Goal: Task Accomplishment & Management: Manage account settings

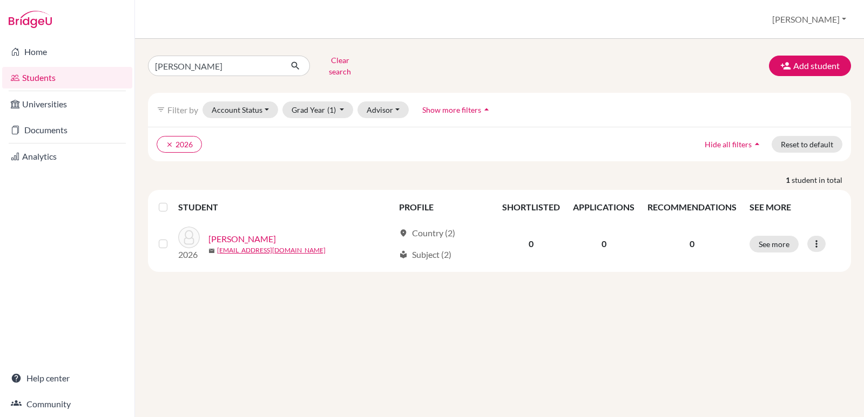
click at [41, 78] on link "Students" at bounding box center [67, 78] width 130 height 22
click at [219, 69] on input "inestroza" at bounding box center [215, 66] width 134 height 21
type input "i"
click at [203, 355] on div "Clear search Add student filter_list Filter by Account Status Active accounts A…" at bounding box center [499, 228] width 729 height 378
click at [341, 101] on button "Grad Year (1)" at bounding box center [317, 109] width 71 height 17
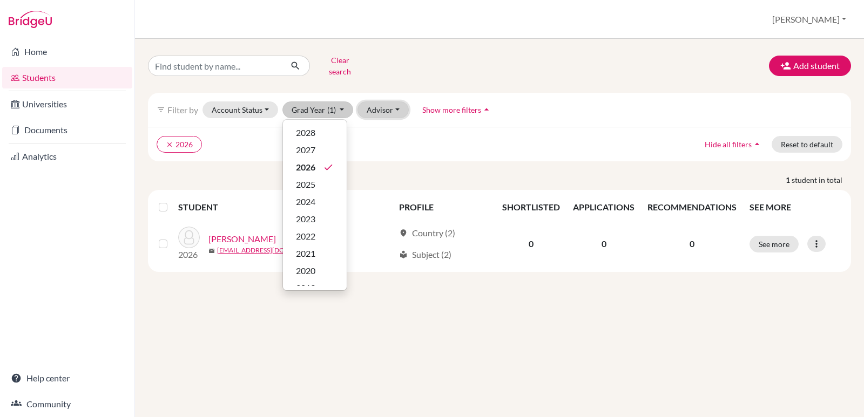
click at [397, 106] on button "Advisor" at bounding box center [382, 109] width 51 height 17
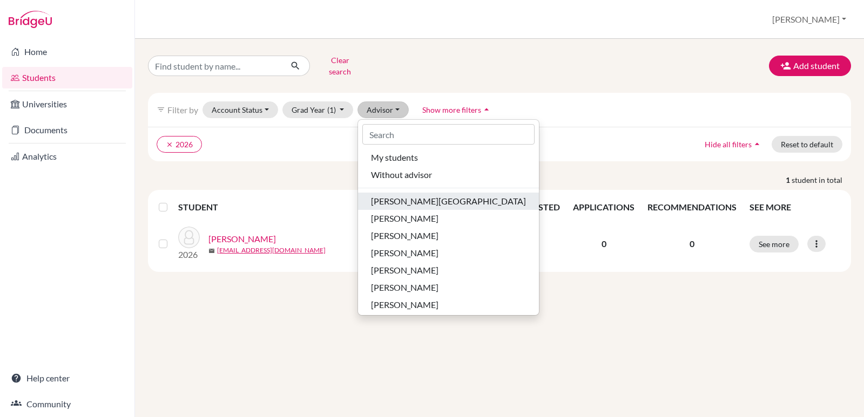
click at [428, 195] on div "Aviles, Yolanda" at bounding box center [448, 201] width 155 height 13
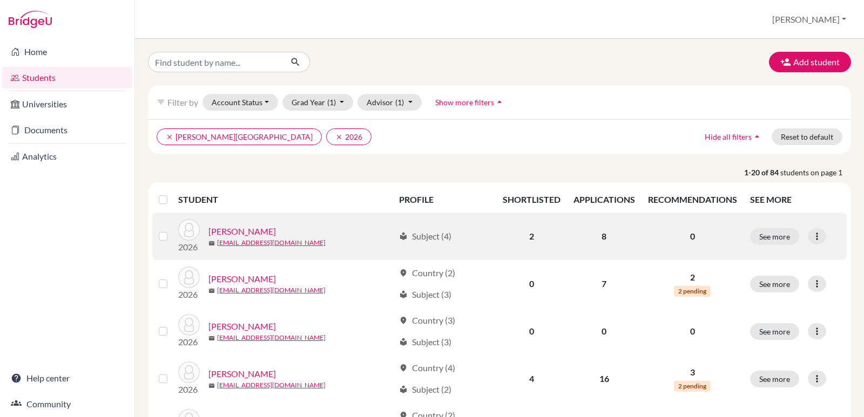
click at [269, 232] on link "Arguelles, Francisco" at bounding box center [241, 231] width 67 height 13
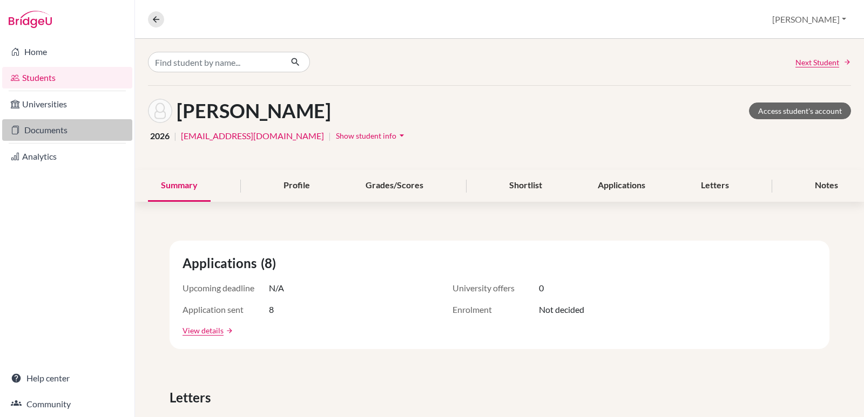
click at [40, 131] on link "Documents" at bounding box center [67, 130] width 130 height 22
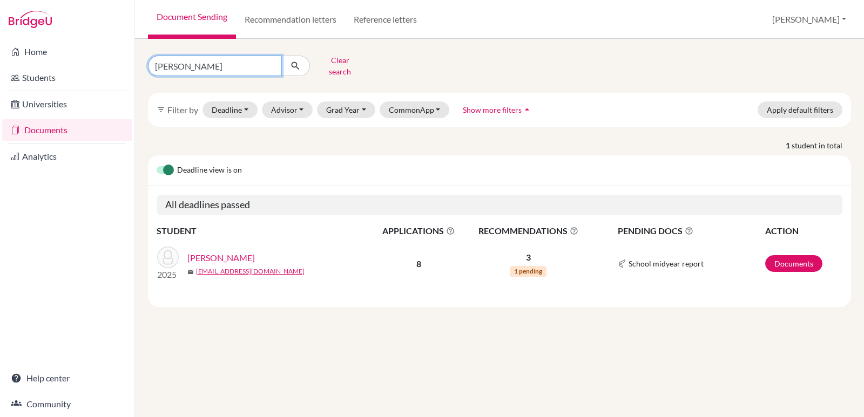
drag, startPoint x: 249, startPoint y: 65, endPoint x: 106, endPoint y: 63, distance: 142.5
click at [106, 63] on div "Home Students Universities Documents Analytics Help center Community Document S…" at bounding box center [432, 208] width 864 height 417
click at [355, 104] on button "Grad Year" at bounding box center [346, 109] width 58 height 17
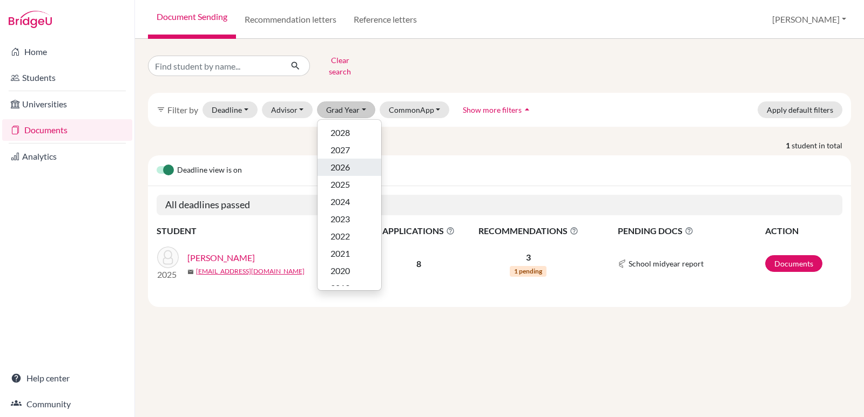
click at [350, 161] on span "2026" at bounding box center [339, 167] width 19 height 13
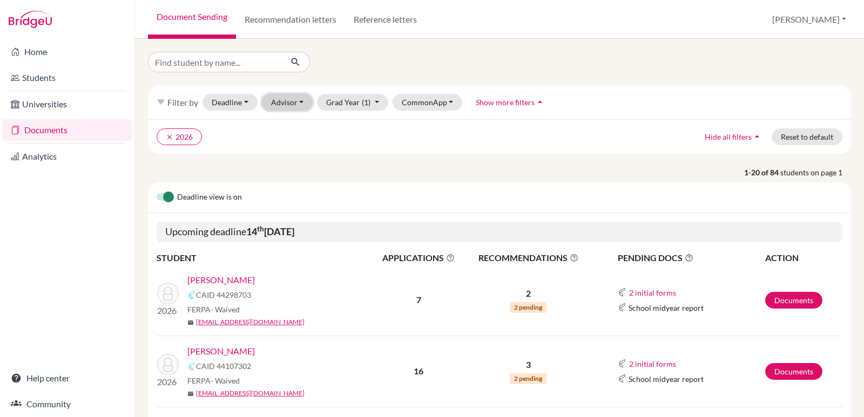
click at [303, 102] on button "Advisor" at bounding box center [287, 102] width 51 height 17
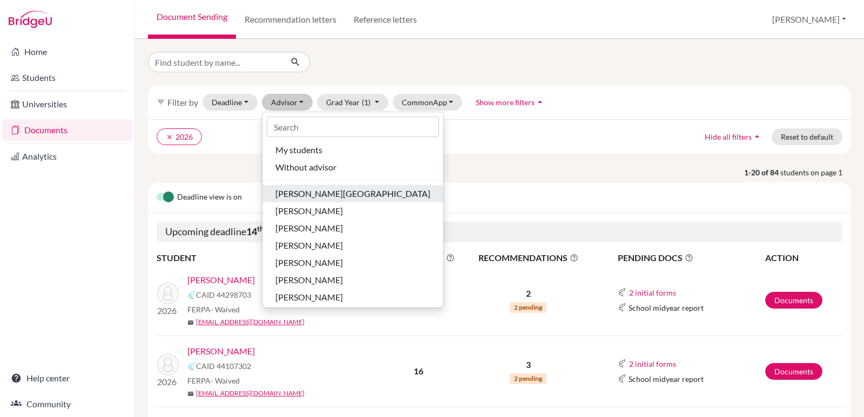
click at [315, 198] on span "[PERSON_NAME][GEOGRAPHIC_DATA]" at bounding box center [352, 193] width 155 height 13
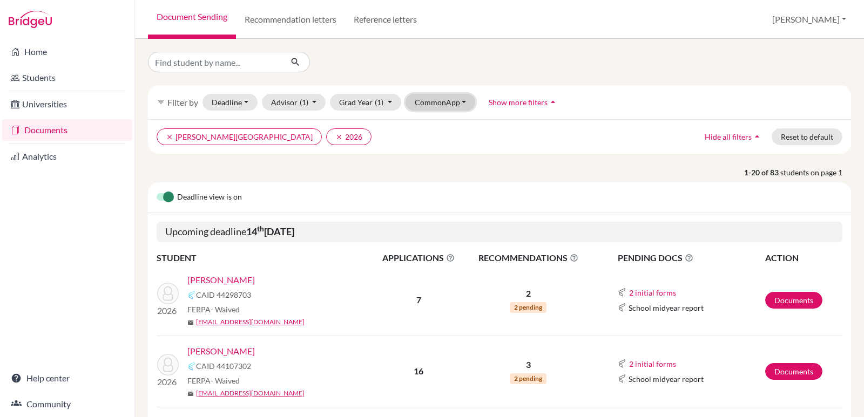
click at [462, 105] on button "CommonApp" at bounding box center [440, 102] width 70 height 17
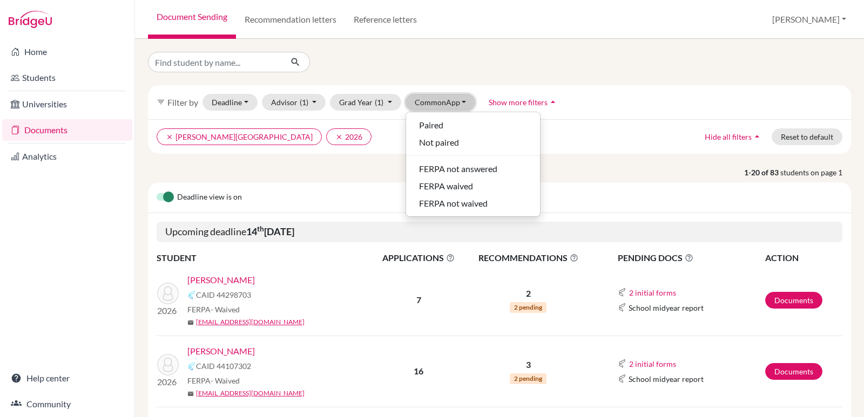
click at [462, 105] on button "CommonApp" at bounding box center [440, 102] width 70 height 17
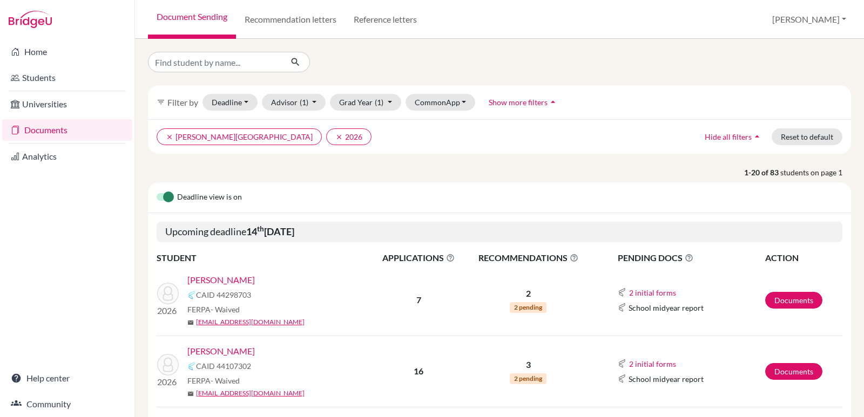
click at [551, 101] on icon "arrow_drop_up" at bounding box center [552, 102] width 11 height 11
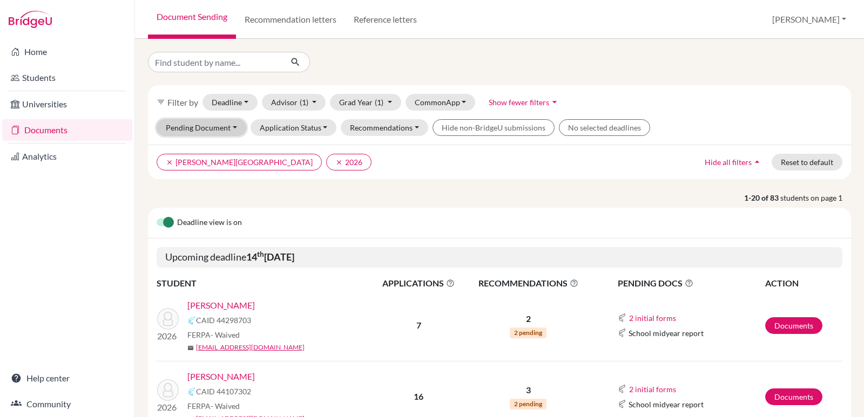
click at [219, 125] on button "Pending Document" at bounding box center [202, 127] width 90 height 17
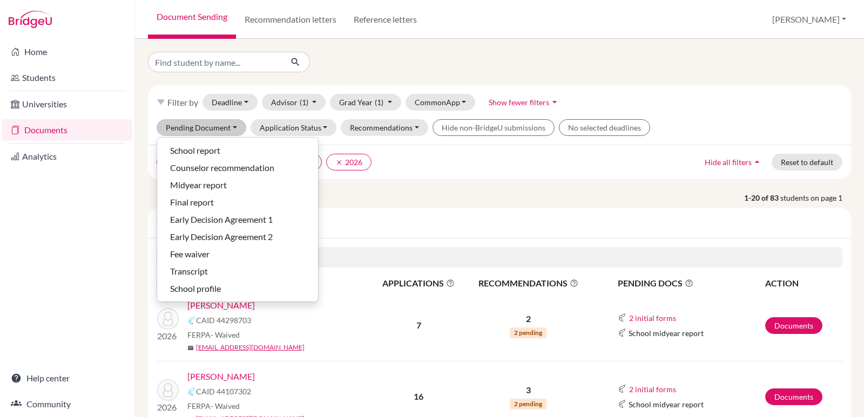
click at [105, 186] on div "Home Students Universities Documents Analytics Help center Community" at bounding box center [67, 228] width 134 height 378
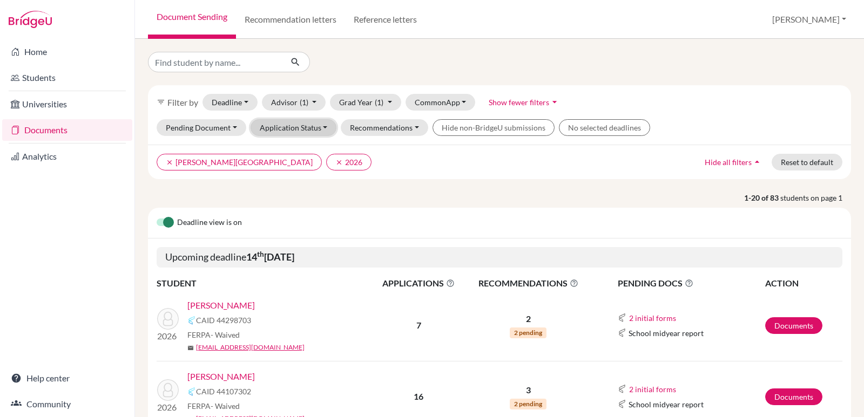
click at [321, 130] on button "Application Status" at bounding box center [293, 127] width 86 height 17
click at [246, 103] on button "Deadline - Select a date range Or double click for a single date selection Toda…" at bounding box center [229, 102] width 55 height 17
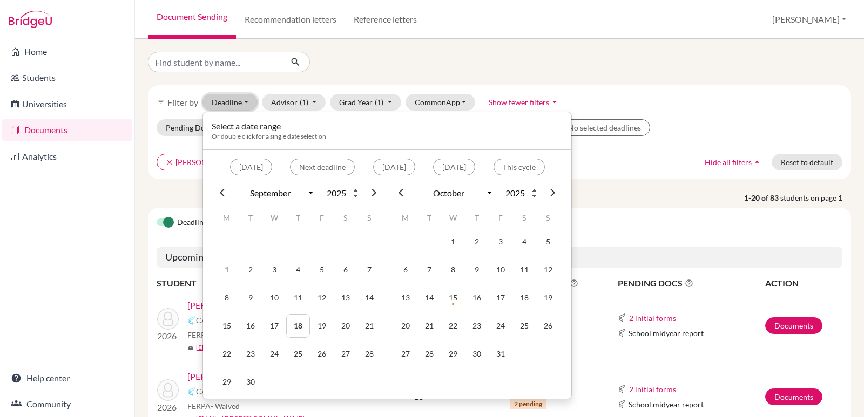
click at [246, 103] on button "Deadline - Select a date range Or double click for a single date selection Toda…" at bounding box center [229, 102] width 55 height 17
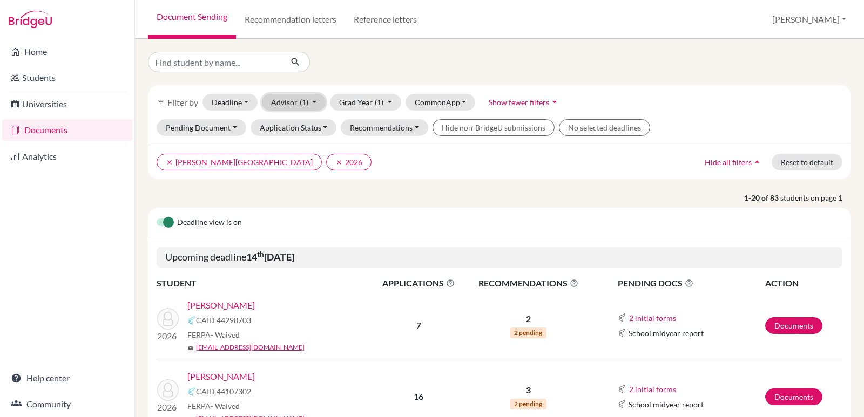
click at [318, 102] on button "Advisor (1)" at bounding box center [294, 102] width 64 height 17
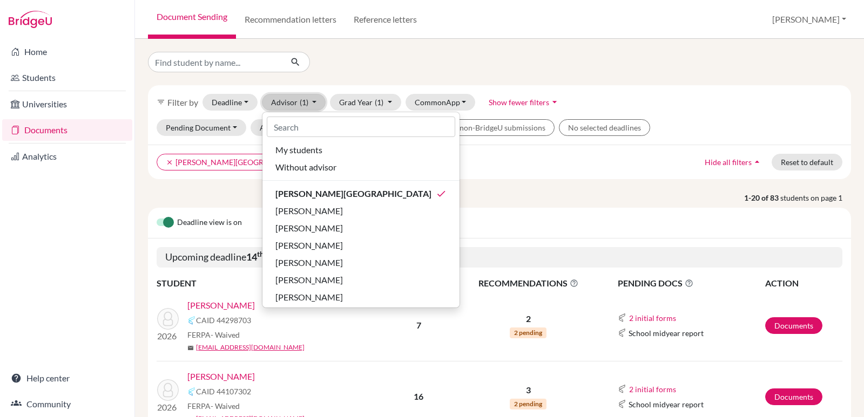
click at [318, 102] on button "Advisor (1)" at bounding box center [294, 102] width 64 height 17
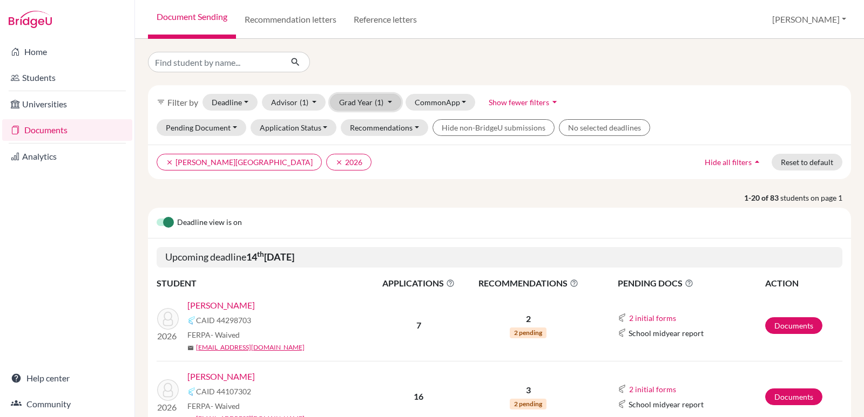
click at [387, 99] on button "Grad Year (1)" at bounding box center [365, 102] width 71 height 17
click at [456, 101] on button "CommonApp" at bounding box center [440, 102] width 70 height 17
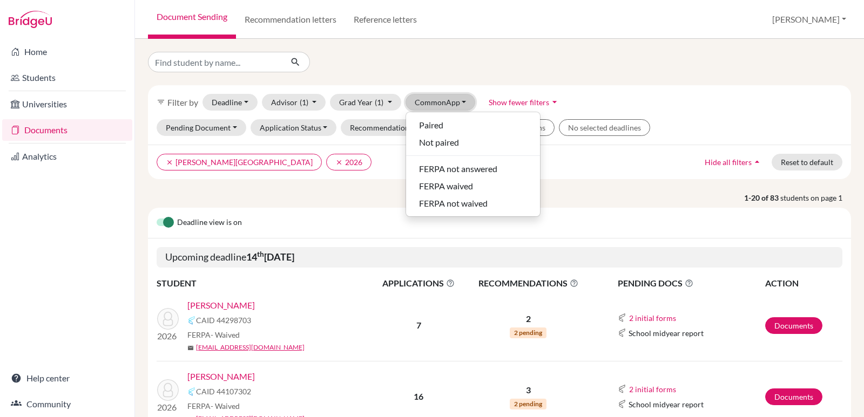
click at [456, 101] on button "CommonApp" at bounding box center [440, 102] width 70 height 17
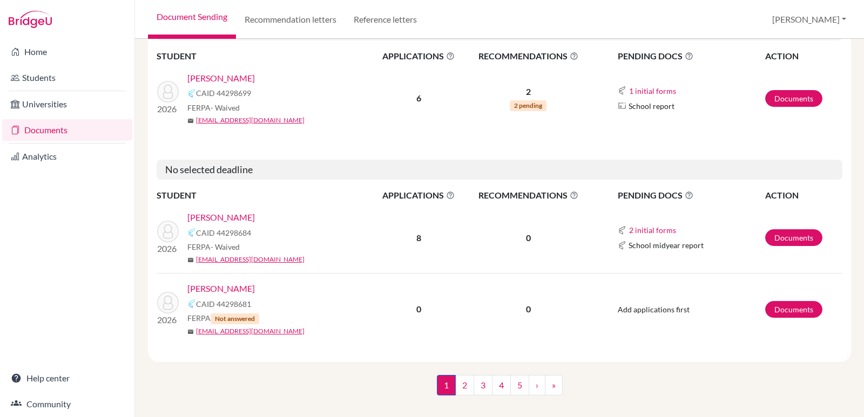
scroll to position [1794, 0]
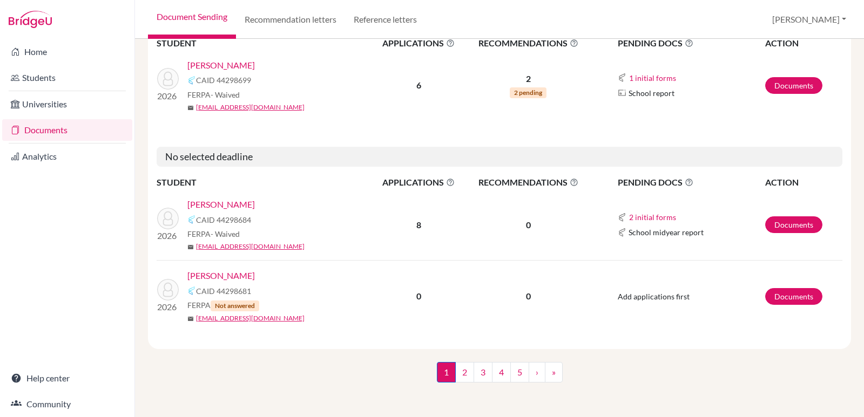
click at [235, 208] on link "Arguelles, Francisco" at bounding box center [220, 204] width 67 height 13
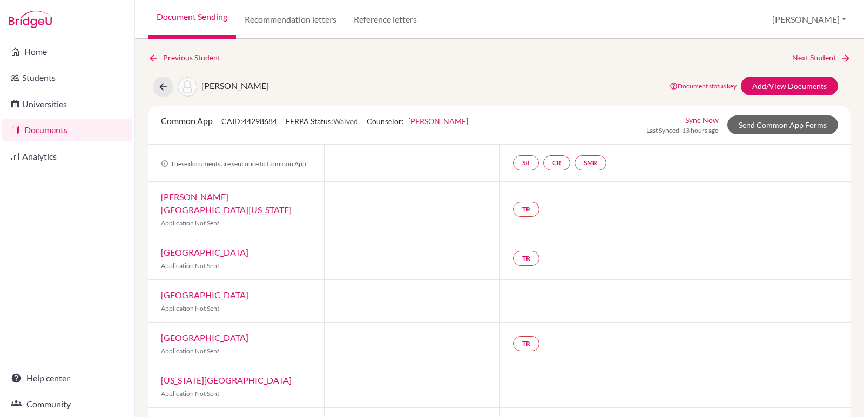
click at [637, 385] on div at bounding box center [674, 386] width 351 height 42
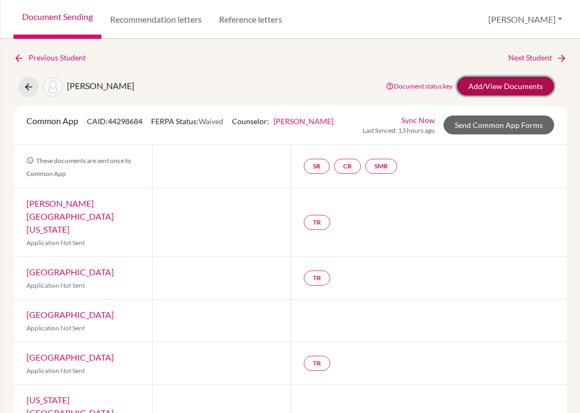
click at [492, 87] on link "Add/View Documents" at bounding box center [505, 86] width 97 height 19
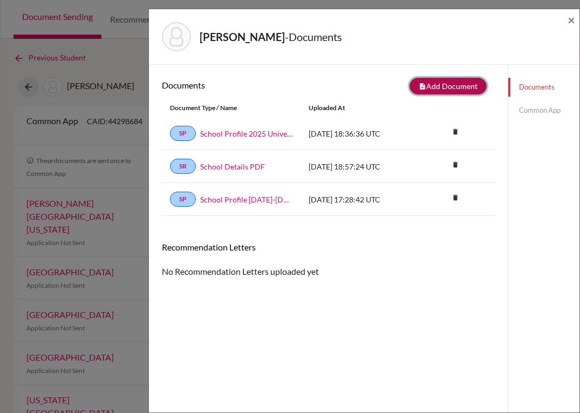
click at [451, 82] on button "note_add Add Document" at bounding box center [448, 86] width 77 height 17
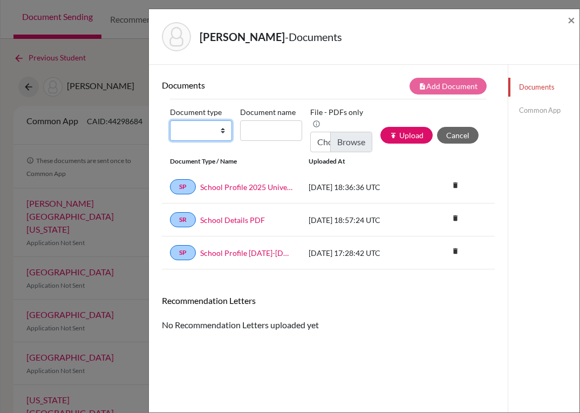
click at [219, 130] on select "Change explanation for Common App reports Counselor recommendation Internationa…" at bounding box center [201, 130] width 62 height 21
select select "2"
click at [170, 120] on select "Change explanation for Common App reports Counselor recommendation Internationa…" at bounding box center [201, 130] width 62 height 21
click at [262, 126] on input "Document name" at bounding box center [271, 130] width 62 height 21
type input "Transcript 9-11"
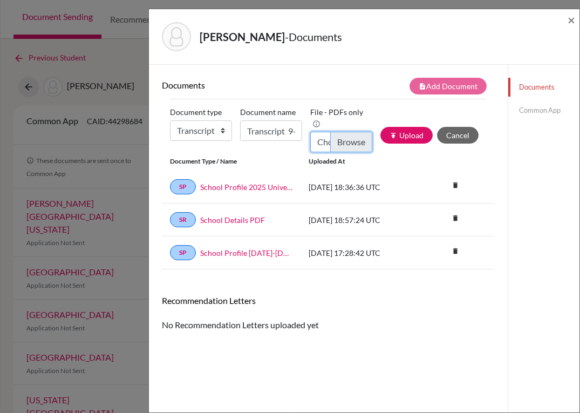
click at [340, 141] on input "Choose file" at bounding box center [341, 142] width 62 height 21
type input "C:\fakepath\Francisco Arguelles_Transcripts.pdf"
click at [397, 138] on button "publish Upload" at bounding box center [407, 135] width 52 height 17
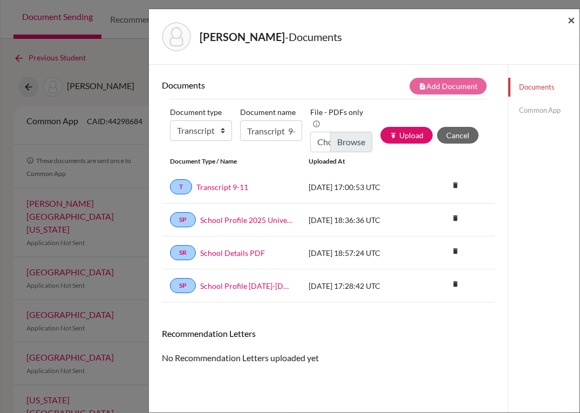
click at [569, 22] on span "×" at bounding box center [572, 20] width 8 height 16
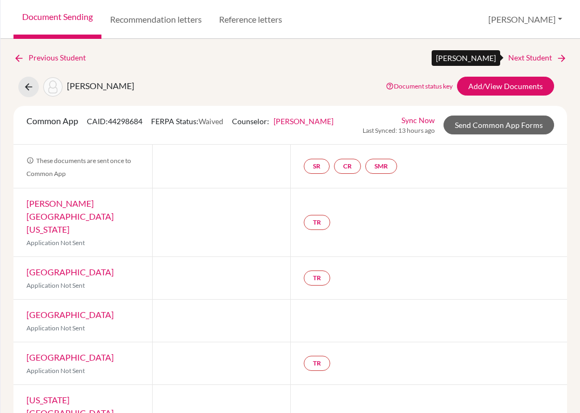
click at [526, 56] on link "Next Student" at bounding box center [537, 58] width 59 height 12
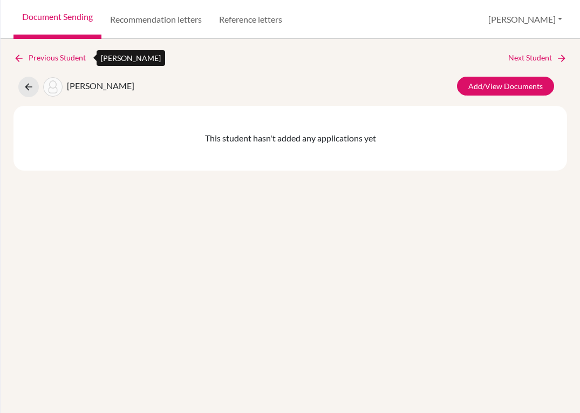
click at [51, 58] on link "Previous Student" at bounding box center [53, 58] width 81 height 12
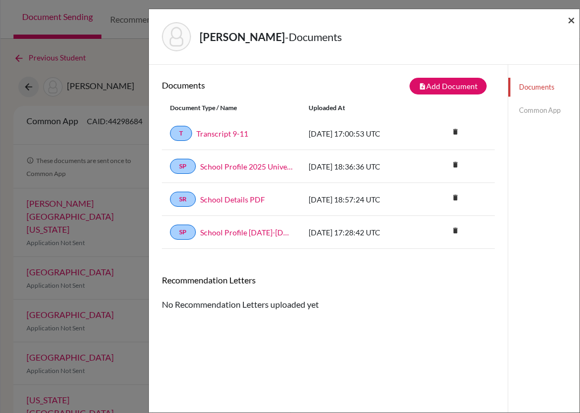
click at [573, 24] on span "×" at bounding box center [572, 20] width 8 height 16
click at [569, 21] on span "×" at bounding box center [572, 20] width 8 height 16
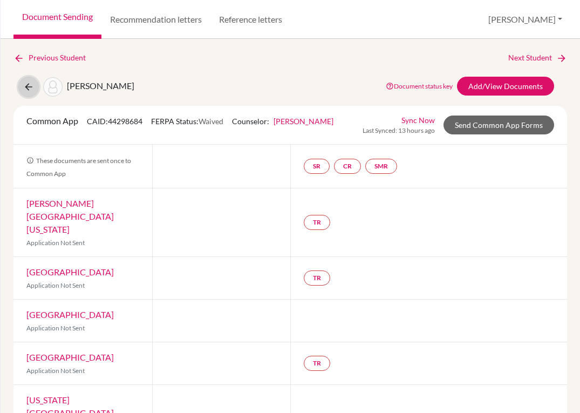
click at [28, 84] on icon at bounding box center [28, 87] width 11 height 11
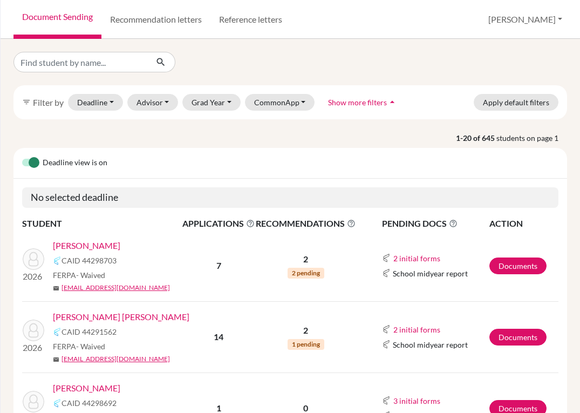
click at [105, 246] on link "[PERSON_NAME]" at bounding box center [86, 245] width 67 height 13
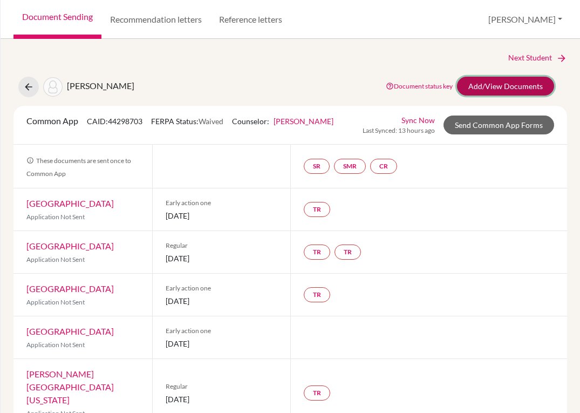
click at [494, 83] on link "Add/View Documents" at bounding box center [505, 86] width 97 height 19
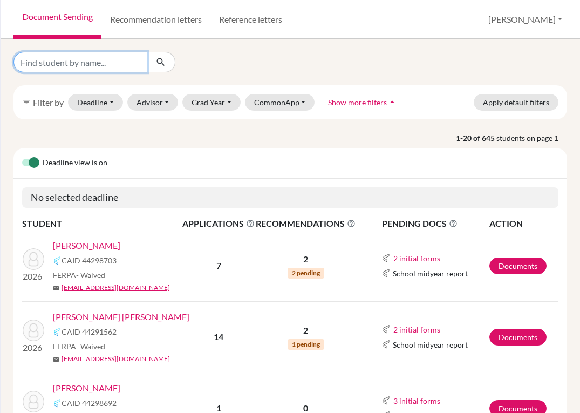
click at [95, 62] on input "Find student by name..." at bounding box center [80, 62] width 134 height 21
type input "bandes"
click at [158, 61] on icon "submit" at bounding box center [160, 62] width 11 height 11
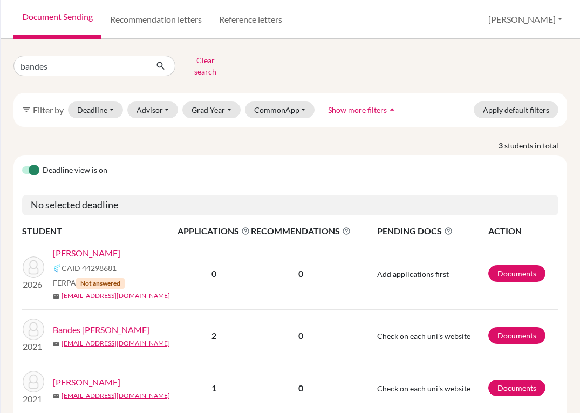
click at [82, 248] on link "Bandes, Felipe" at bounding box center [86, 253] width 67 height 13
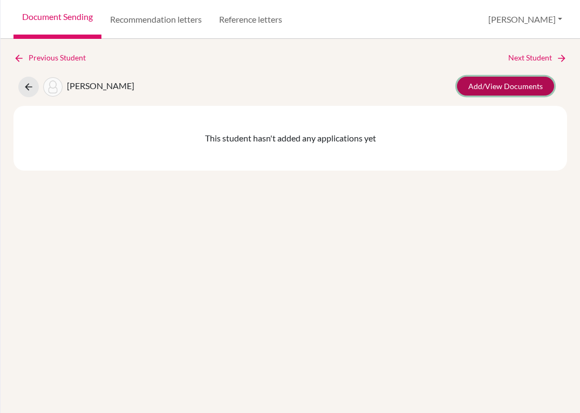
click at [481, 84] on link "Add/View Documents" at bounding box center [505, 86] width 97 height 19
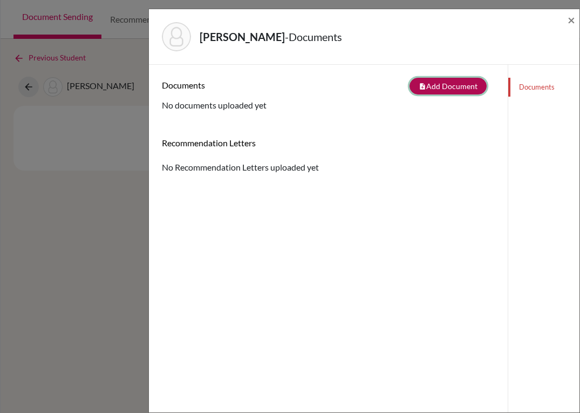
click at [438, 88] on button "note_add Add Document" at bounding box center [448, 86] width 77 height 17
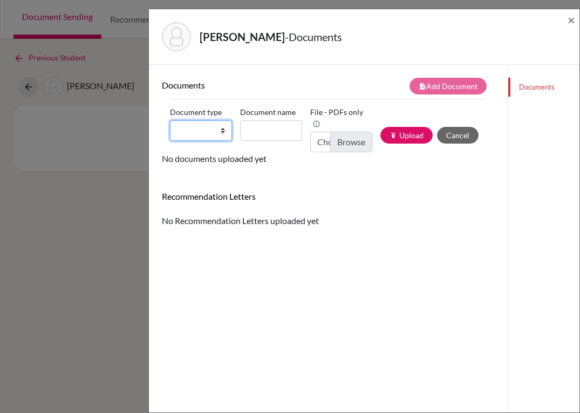
click at [219, 131] on select "Change explanation for Common App reports Counselor recommendation Internationa…" at bounding box center [201, 130] width 62 height 21
select select "2"
click at [170, 120] on select "Change explanation for Common App reports Counselor recommendation Internationa…" at bounding box center [201, 130] width 62 height 21
click at [260, 132] on input "Document name" at bounding box center [271, 130] width 62 height 21
type input "Transcript 9-11"
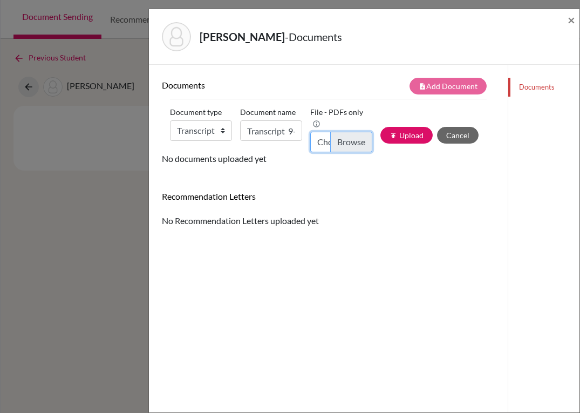
click at [341, 145] on input "Choose file" at bounding box center [341, 142] width 62 height 21
type input "C:\fakepath\Felipe Bandes_Transcripts.pdf"
click at [402, 138] on button "publish Upload" at bounding box center [407, 135] width 52 height 17
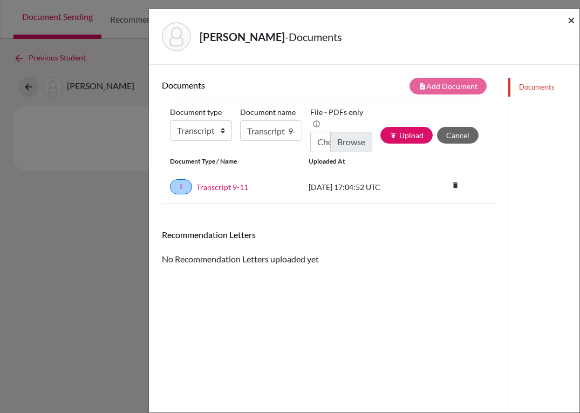
click at [573, 19] on span "×" at bounding box center [572, 20] width 8 height 16
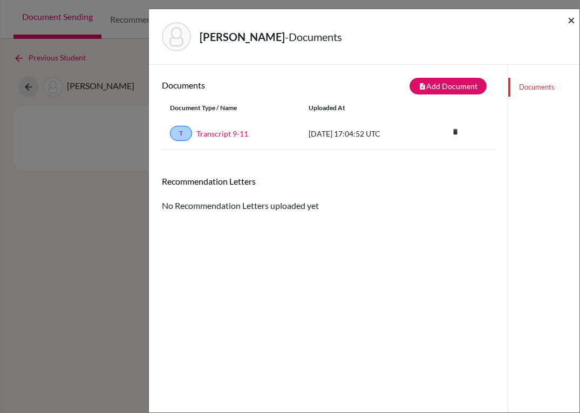
click at [574, 25] on span "×" at bounding box center [572, 20] width 8 height 16
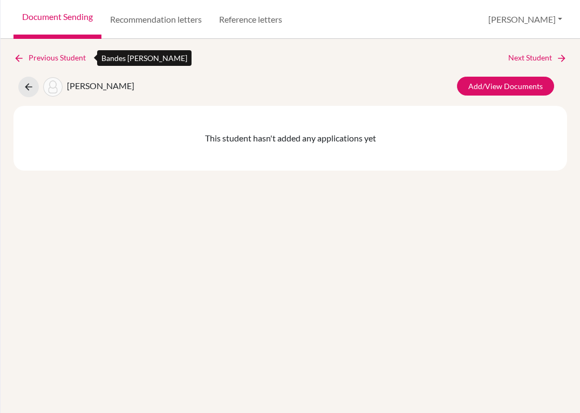
click at [60, 56] on link "Previous Student" at bounding box center [53, 58] width 81 height 12
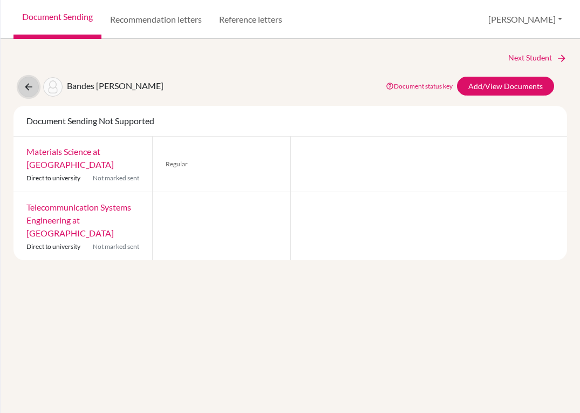
click at [29, 86] on icon at bounding box center [28, 87] width 11 height 11
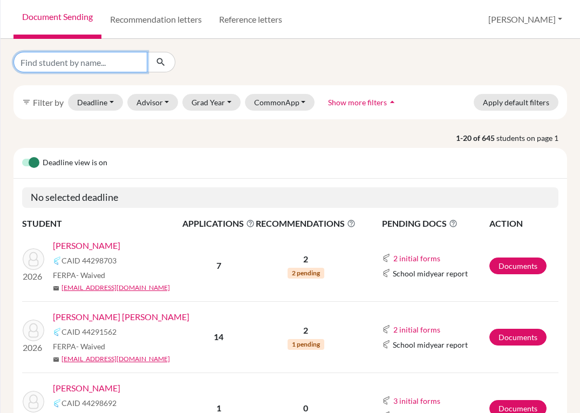
click at [104, 60] on input "Find student by name..." at bounding box center [80, 62] width 134 height 21
type input "[PERSON_NAME]"
click at [163, 56] on button "submit" at bounding box center [161, 62] width 29 height 21
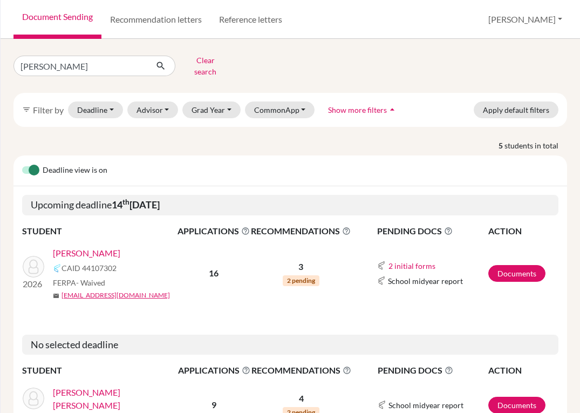
click at [99, 249] on link "[PERSON_NAME]" at bounding box center [86, 253] width 67 height 13
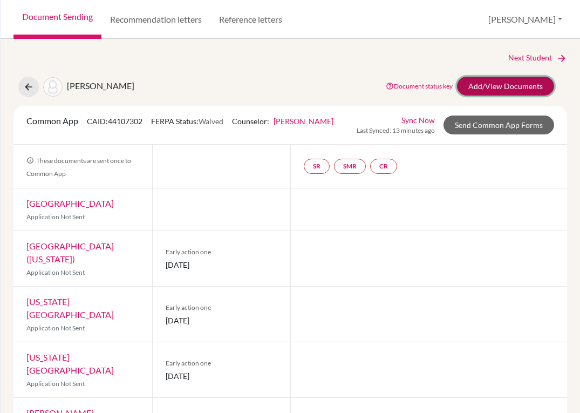
click at [469, 93] on link "Add/View Documents" at bounding box center [505, 86] width 97 height 19
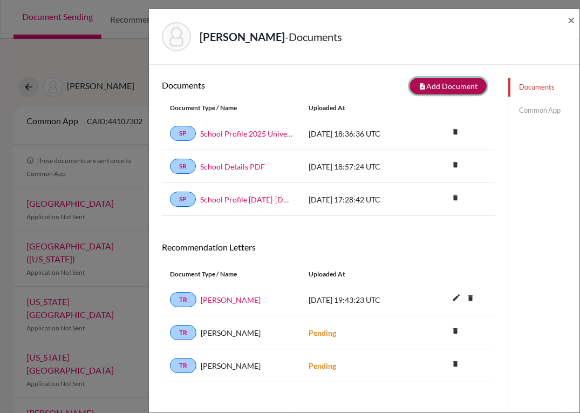
click at [454, 87] on button "note_add Add Document" at bounding box center [448, 86] width 77 height 17
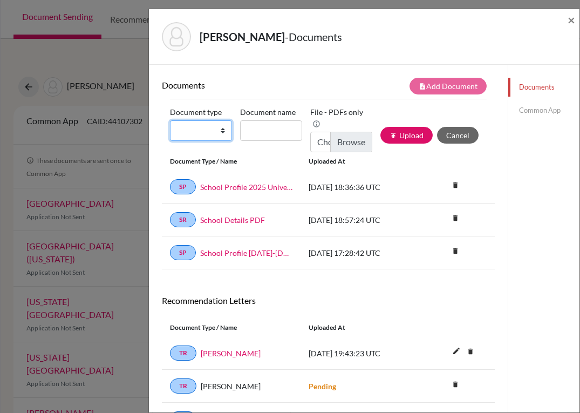
click at [219, 133] on select "Change explanation for Common App reports Counselor recommendation Internationa…" at bounding box center [201, 130] width 62 height 21
click at [170, 120] on select "Change explanation for Common App reports Counselor recommendation Internationa…" at bounding box center [201, 130] width 62 height 21
click at [219, 130] on select "Change explanation for Common App reports Counselor recommendation Internationa…" at bounding box center [201, 130] width 62 height 21
select select "2"
click at [170, 120] on select "Change explanation for Common App reports Counselor recommendation Internationa…" at bounding box center [201, 130] width 62 height 21
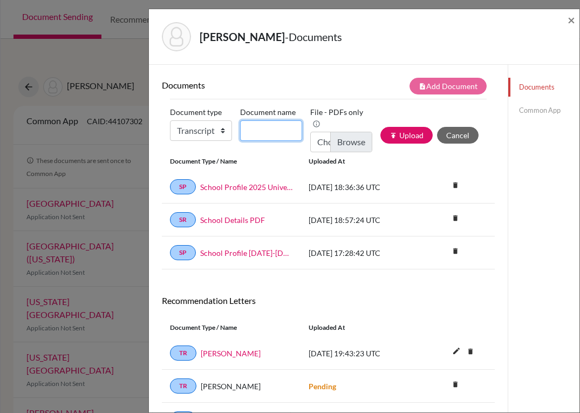
click at [263, 131] on input "Document name" at bounding box center [271, 130] width 62 height 21
type input "Transcript 9-11"
click at [333, 144] on input "Choose file" at bounding box center [341, 142] width 62 height 21
type input "C:\fakepath\[PERSON_NAME].pdf"
click at [399, 141] on button "publish Upload" at bounding box center [407, 135] width 52 height 17
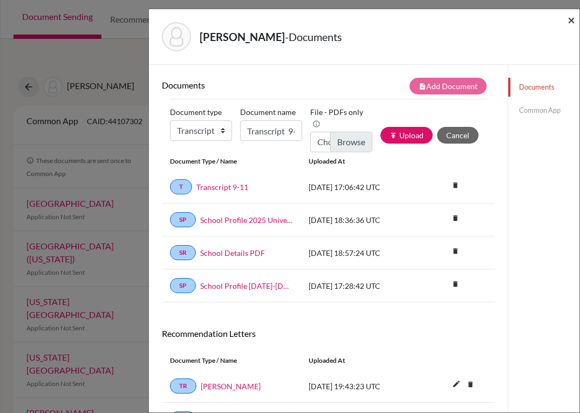
click at [573, 24] on span "×" at bounding box center [572, 20] width 8 height 16
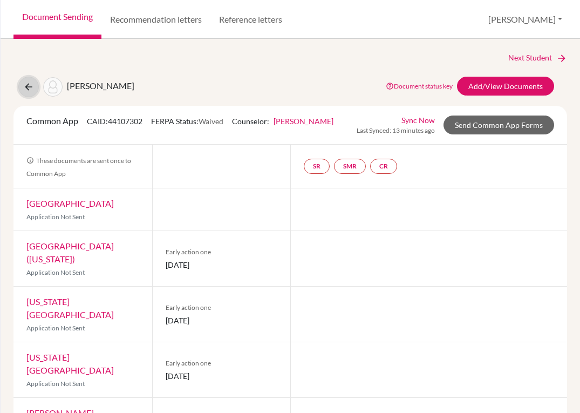
click at [33, 92] on button at bounding box center [28, 87] width 21 height 21
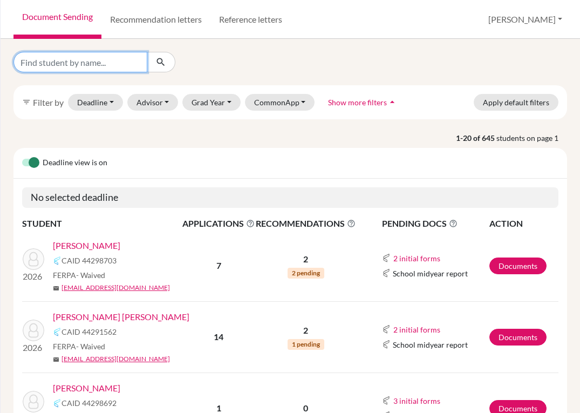
click at [103, 63] on input "Find student by name..." at bounding box center [80, 62] width 134 height 21
type input "[PERSON_NAME]"
click at [160, 68] on button "submit" at bounding box center [161, 62] width 29 height 21
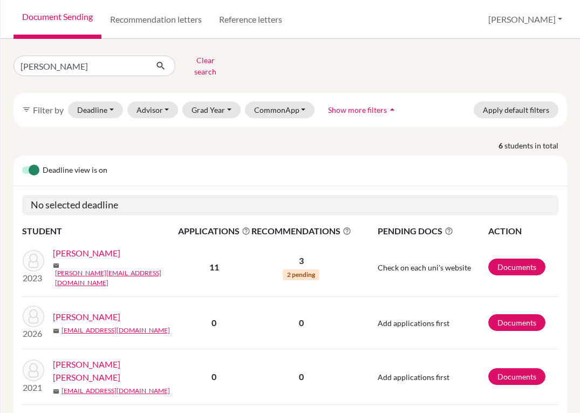
click at [102, 310] on link "[PERSON_NAME]" at bounding box center [86, 316] width 67 height 13
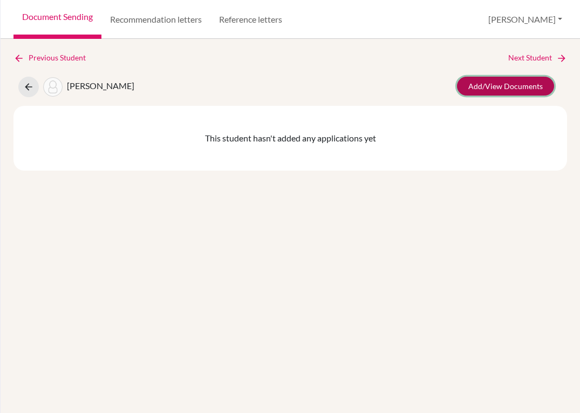
click at [476, 88] on link "Add/View Documents" at bounding box center [505, 86] width 97 height 19
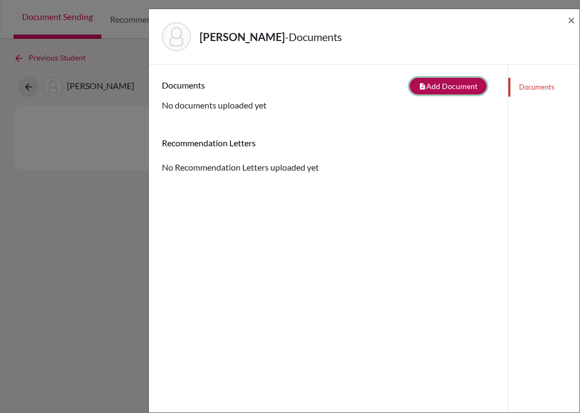
click at [436, 83] on button "note_add Add Document" at bounding box center [448, 86] width 77 height 17
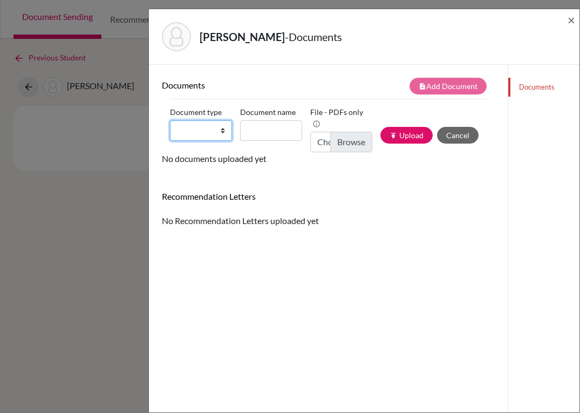
click at [221, 136] on select "Change explanation for Common App reports Counselor recommendation Internationa…" at bounding box center [201, 130] width 62 height 21
select select "2"
click at [170, 120] on select "Change explanation for Common App reports Counselor recommendation Internationa…" at bounding box center [201, 130] width 62 height 21
click at [262, 123] on input "Document name" at bounding box center [271, 130] width 62 height 21
type input "Transcript 9-11"
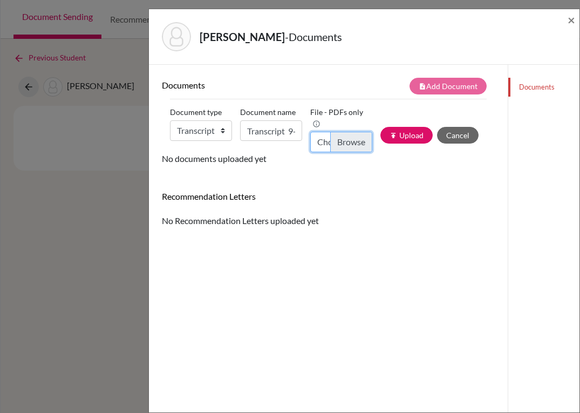
click at [347, 145] on input "Choose file" at bounding box center [341, 142] width 62 height 21
type input "C:\fakepath\[PERSON_NAME].pdf"
click at [406, 140] on button "publish Upload" at bounding box center [407, 135] width 52 height 17
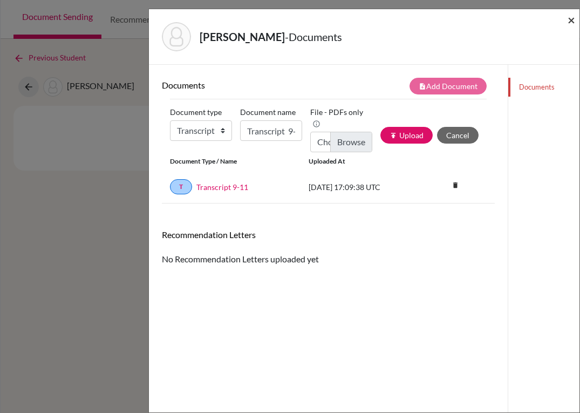
click at [573, 13] on span "×" at bounding box center [572, 20] width 8 height 16
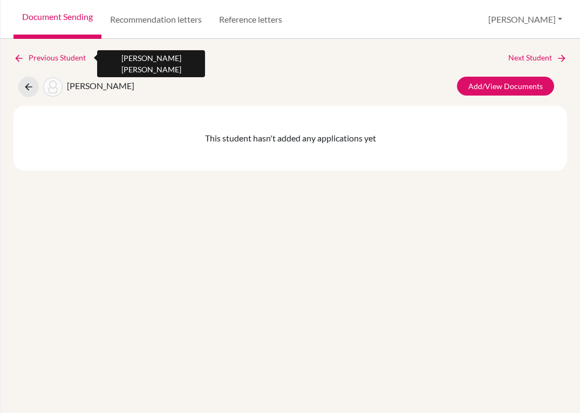
click at [53, 59] on link "Previous Student" at bounding box center [53, 58] width 81 height 12
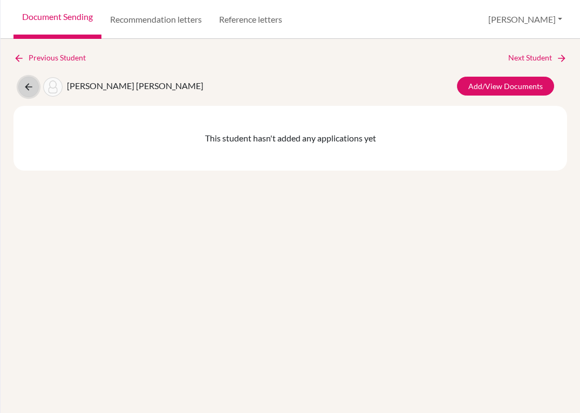
click at [30, 86] on icon at bounding box center [28, 87] width 11 height 11
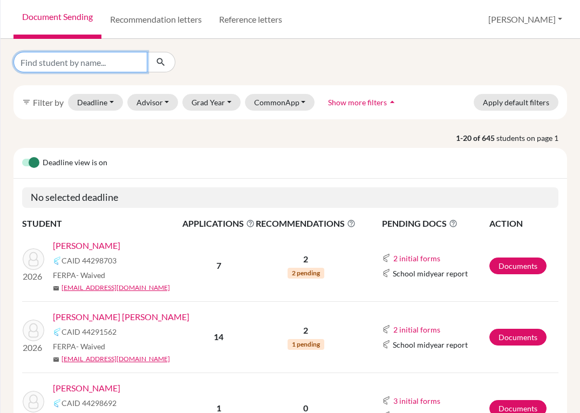
click at [125, 62] on input "Find student by name..." at bounding box center [80, 62] width 134 height 21
type input "sofia"
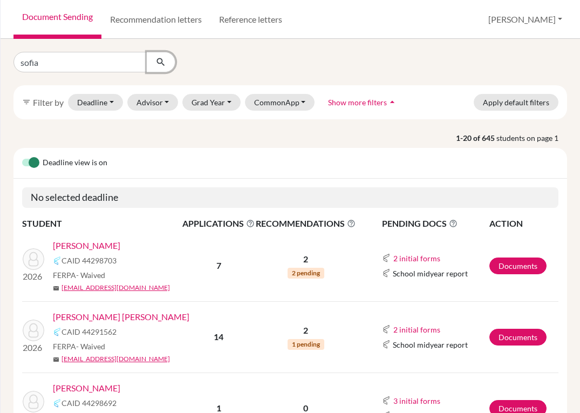
click at [155, 66] on button "submit" at bounding box center [161, 62] width 29 height 21
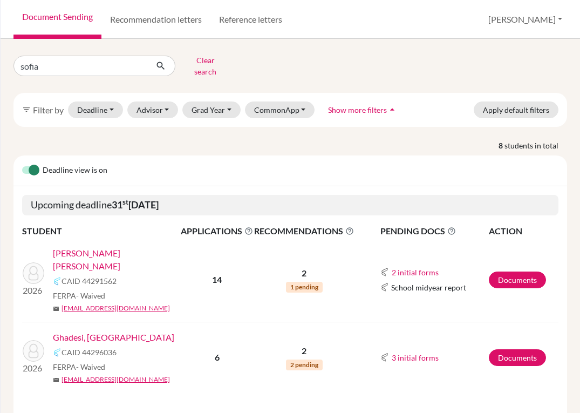
click at [135, 247] on link "[PERSON_NAME] [PERSON_NAME]" at bounding box center [120, 260] width 135 height 26
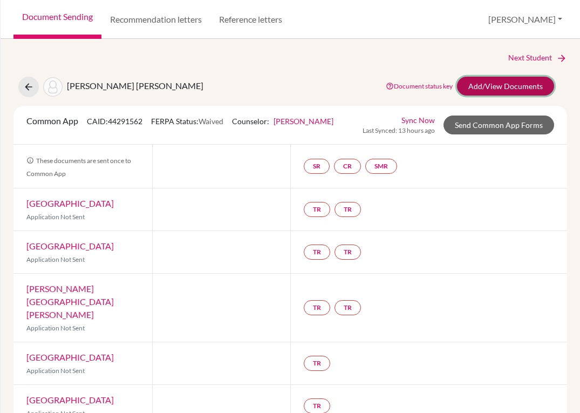
click at [464, 86] on link "Add/View Documents" at bounding box center [505, 86] width 97 height 19
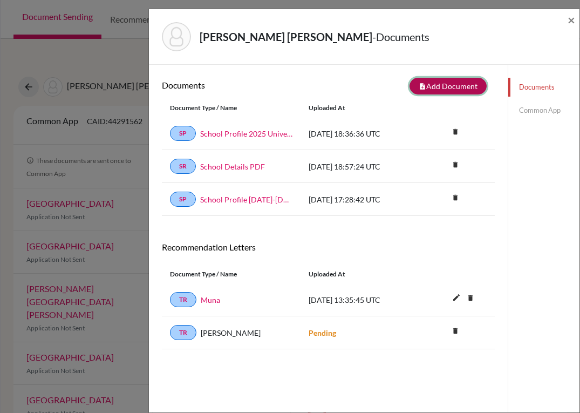
click at [439, 84] on button "note_add Add Document" at bounding box center [448, 86] width 77 height 17
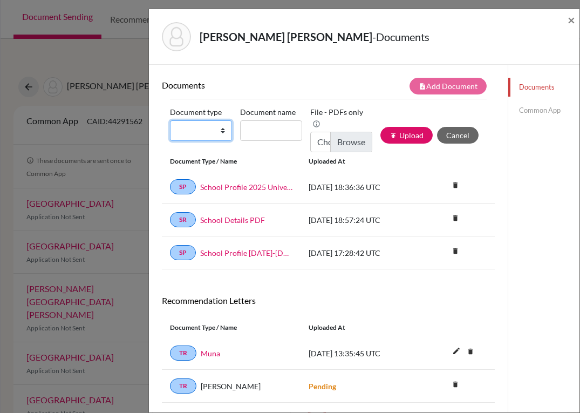
click at [222, 131] on select "Change explanation for Common App reports Counselor recommendation Internationa…" at bounding box center [201, 130] width 62 height 21
select select "2"
click at [170, 120] on select "Change explanation for Common App reports Counselor recommendation Internationa…" at bounding box center [201, 130] width 62 height 21
click at [253, 127] on input "Document name" at bounding box center [271, 130] width 62 height 21
type input "Transcript 9-11"
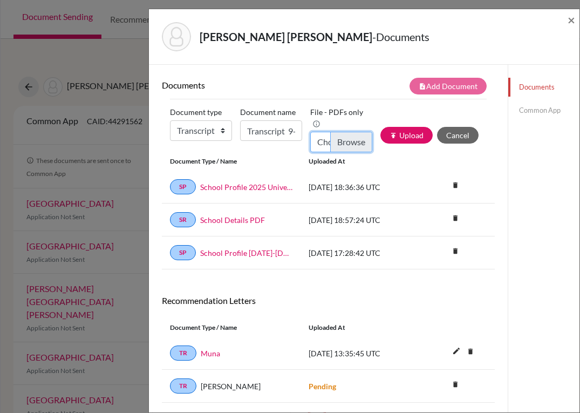
click at [342, 147] on input "Choose file" at bounding box center [341, 142] width 62 height 21
type input "C:\fakepath\Sofia Benitez_Transcripts.pdf"
click at [405, 135] on button "publish Upload" at bounding box center [407, 135] width 52 height 17
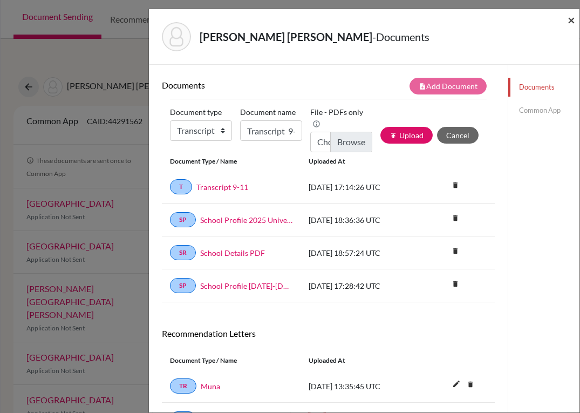
click at [568, 21] on span "×" at bounding box center [572, 20] width 8 height 16
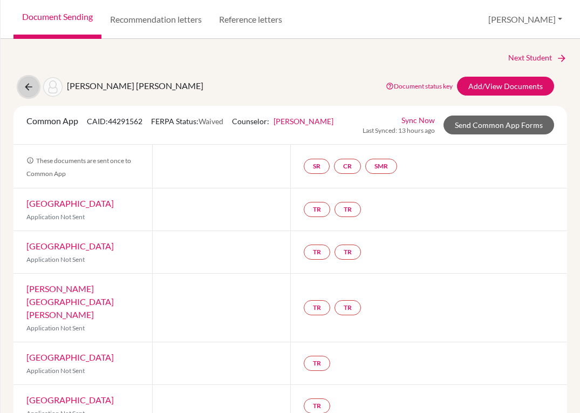
click at [25, 85] on icon at bounding box center [28, 87] width 11 height 11
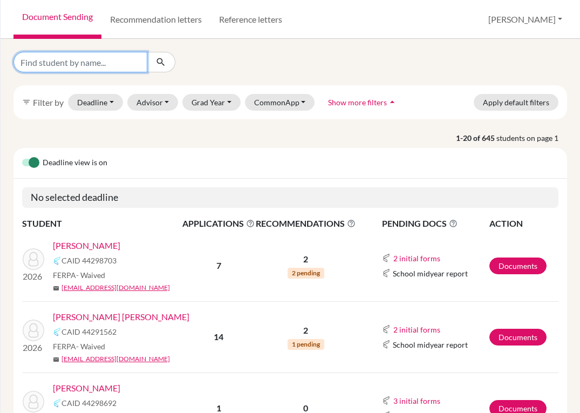
click at [74, 59] on input "Find student by name..." at bounding box center [80, 62] width 134 height 21
type input "[PERSON_NAME]"
click at [157, 56] on button "submit" at bounding box center [161, 62] width 29 height 21
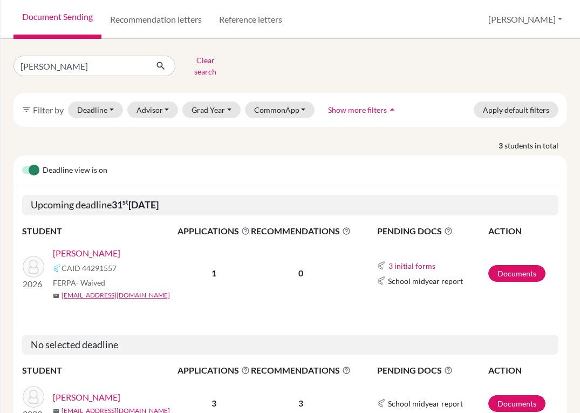
click at [107, 249] on link "[PERSON_NAME]" at bounding box center [86, 253] width 67 height 13
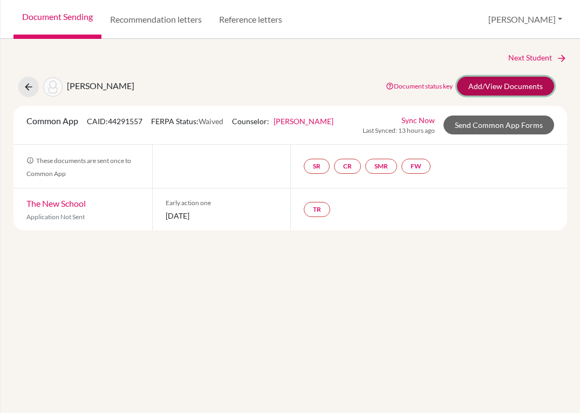
click at [492, 90] on link "Add/View Documents" at bounding box center [505, 86] width 97 height 19
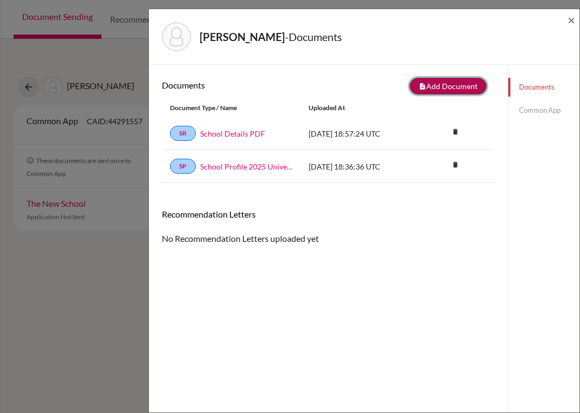
click at [435, 85] on button "note_add Add Document" at bounding box center [448, 86] width 77 height 17
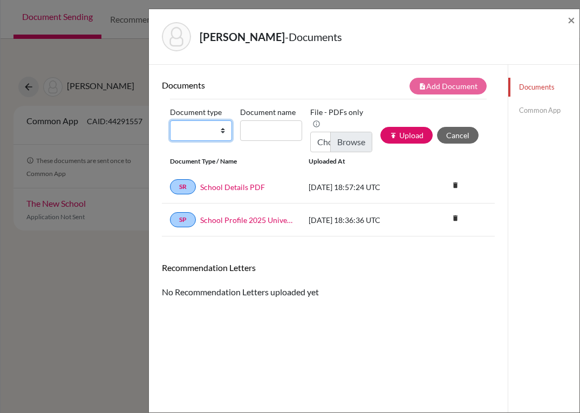
click at [217, 132] on select "Change explanation for Common App reports Counselor recommendation Internationa…" at bounding box center [201, 130] width 62 height 21
select select "2"
click at [170, 120] on select "Change explanation for Common App reports Counselor recommendation Internationa…" at bounding box center [201, 130] width 62 height 21
click at [262, 132] on input "Document name" at bounding box center [271, 130] width 62 height 21
type input "Transcript 9-11"
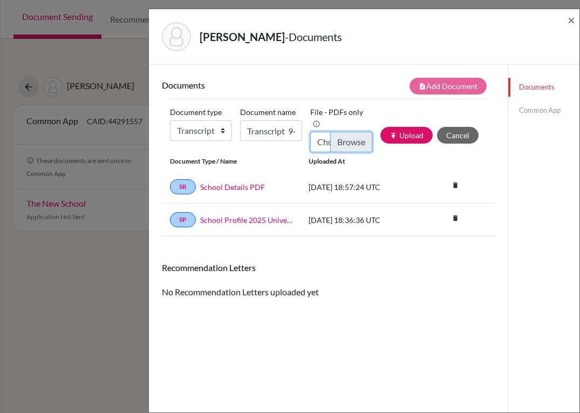
click at [342, 138] on input "Choose file" at bounding box center [341, 142] width 62 height 21
type input "C:\fakepath\[PERSON_NAME].pdf"
click at [396, 138] on button "publish Upload" at bounding box center [407, 135] width 52 height 17
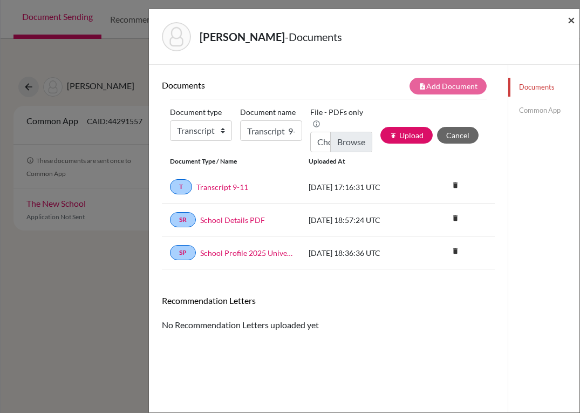
click at [568, 18] on span "×" at bounding box center [572, 20] width 8 height 16
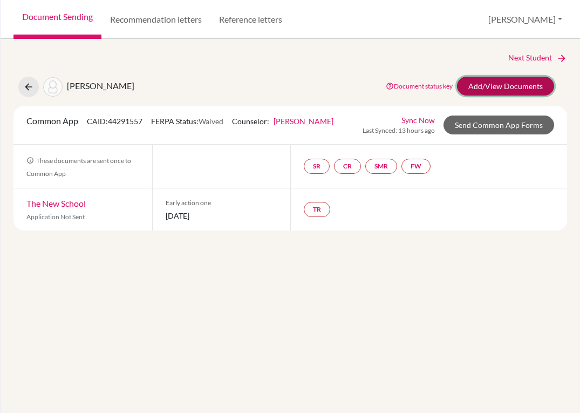
click at [487, 86] on link "Add/View Documents" at bounding box center [505, 86] width 97 height 19
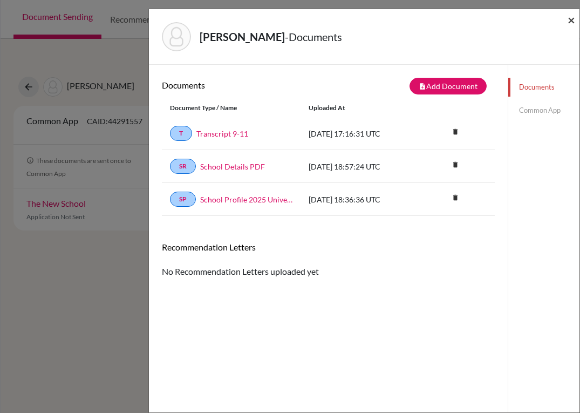
click at [573, 19] on span "×" at bounding box center [572, 20] width 8 height 16
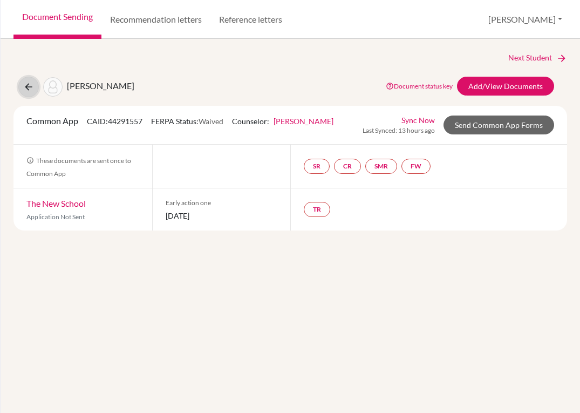
click at [31, 85] on icon at bounding box center [28, 87] width 11 height 11
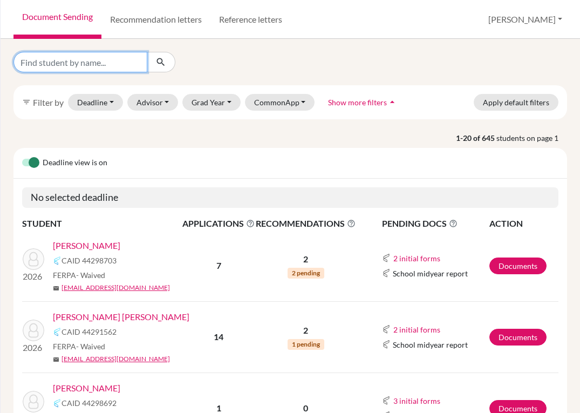
click at [102, 62] on input "Find student by name..." at bounding box center [80, 62] width 134 height 21
type input "calix"
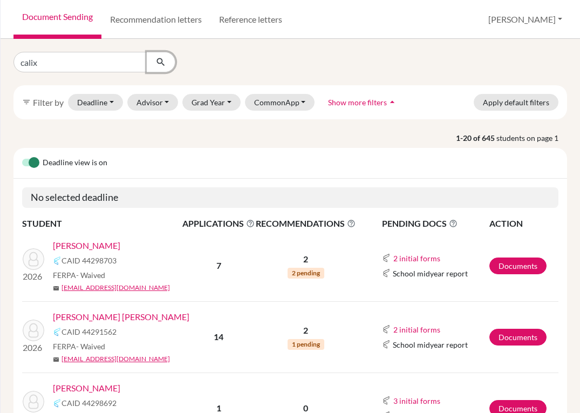
click at [164, 65] on icon "submit" at bounding box center [160, 62] width 11 height 11
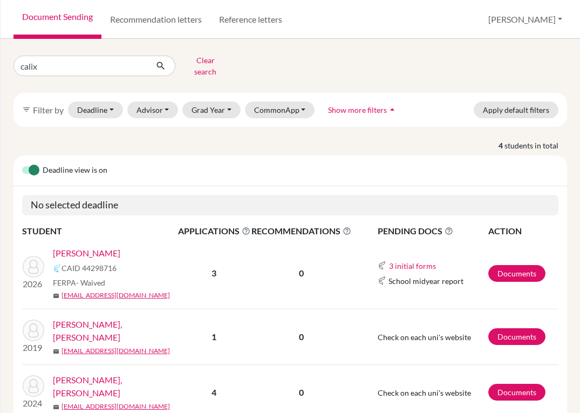
click at [93, 247] on link "Calix , Dylan" at bounding box center [86, 253] width 67 height 13
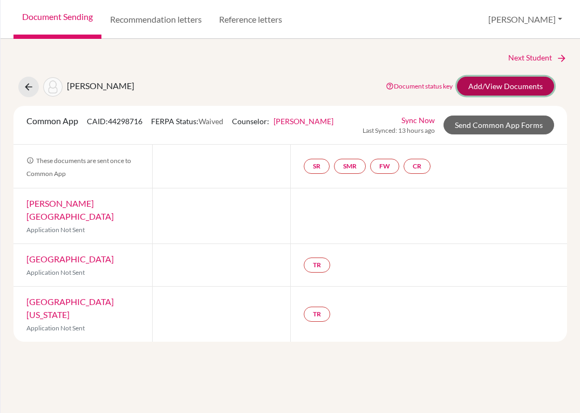
click at [512, 89] on link "Add/View Documents" at bounding box center [505, 86] width 97 height 19
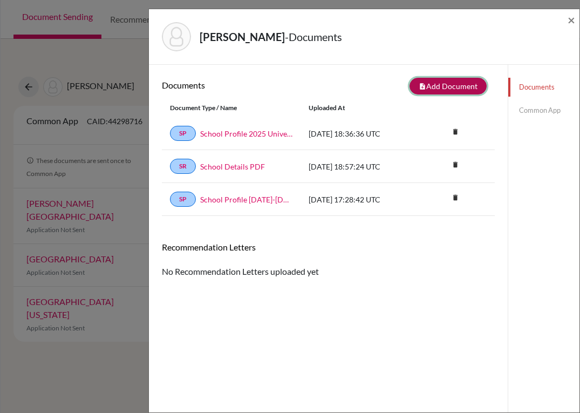
click at [432, 87] on button "note_add Add Document" at bounding box center [448, 86] width 77 height 17
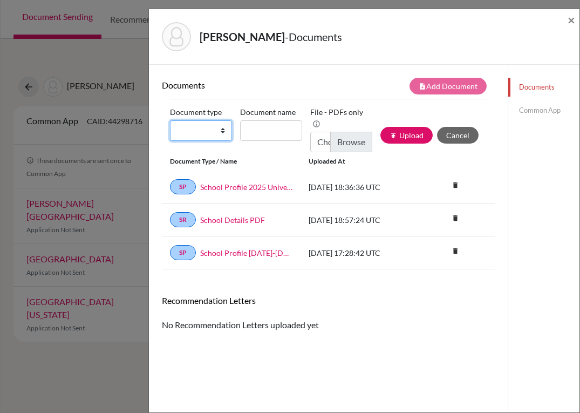
click at [220, 131] on select "Change explanation for Common App reports Counselor recommendation Internationa…" at bounding box center [201, 130] width 62 height 21
select select "2"
click at [170, 120] on select "Change explanation for Common App reports Counselor recommendation Internationa…" at bounding box center [201, 130] width 62 height 21
click at [266, 133] on input "Document name" at bounding box center [271, 130] width 62 height 21
type input "Transcript 9-11"
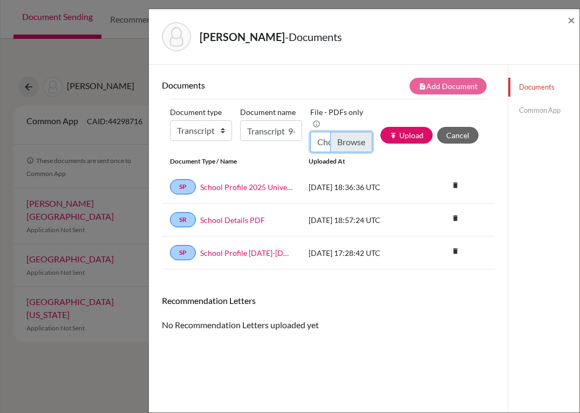
click at [347, 145] on input "Choose file" at bounding box center [341, 142] width 62 height 21
type input "C:\fakepath\[PERSON_NAME].pdf"
click at [402, 139] on button "publish Upload" at bounding box center [407, 135] width 52 height 17
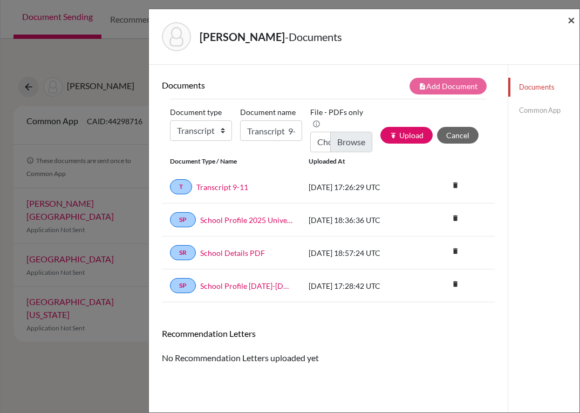
click at [568, 20] on span "×" at bounding box center [572, 20] width 8 height 16
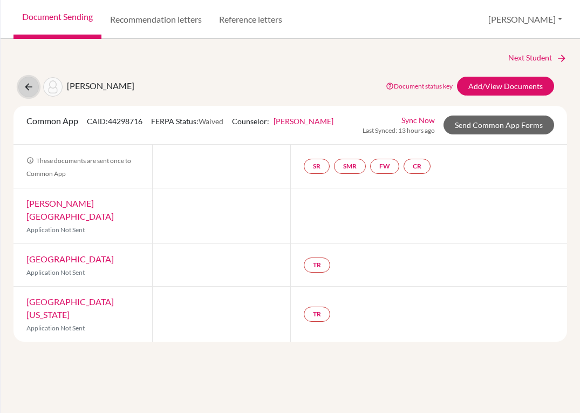
click at [30, 88] on icon at bounding box center [28, 87] width 11 height 11
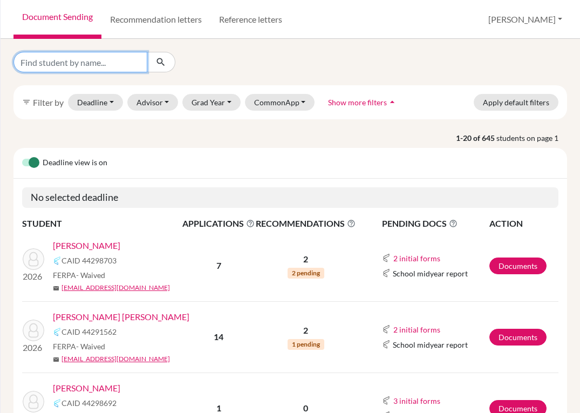
click at [79, 66] on input "Find student by name..." at bounding box center [80, 62] width 134 height 21
type input "[PERSON_NAME]"
click at [159, 59] on icon "submit" at bounding box center [160, 62] width 11 height 11
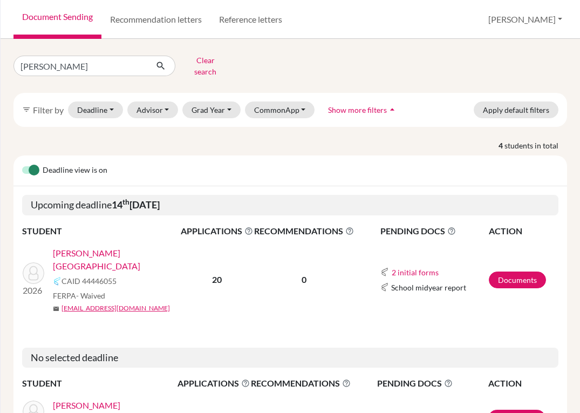
click at [89, 247] on link "[PERSON_NAME][GEOGRAPHIC_DATA]" at bounding box center [120, 260] width 135 height 26
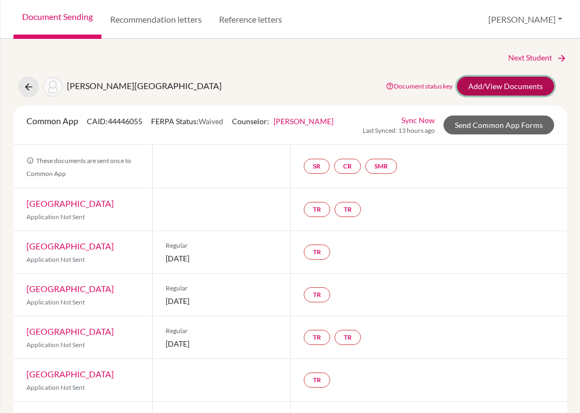
click at [467, 90] on link "Add/View Documents" at bounding box center [505, 86] width 97 height 19
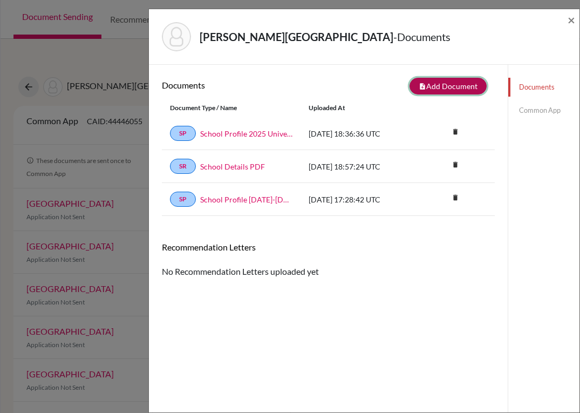
click at [460, 88] on button "note_add Add Document" at bounding box center [448, 86] width 77 height 17
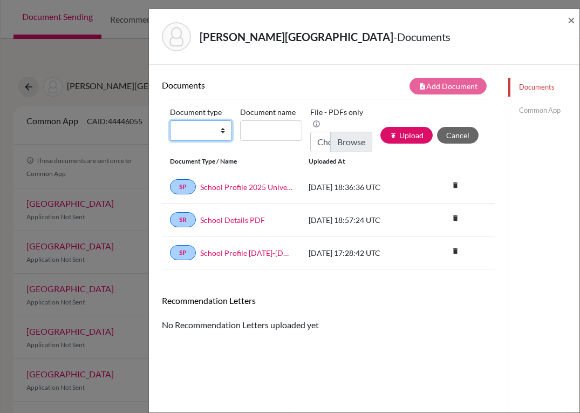
click at [219, 133] on select "Change explanation for Common App reports Counselor recommendation Internationa…" at bounding box center [201, 130] width 62 height 21
select select "2"
click at [170, 120] on select "Change explanation for Common App reports Counselor recommendation Internationa…" at bounding box center [201, 130] width 62 height 21
click at [258, 130] on input "Document name" at bounding box center [271, 130] width 62 height 21
type input "Transcript 9-11"
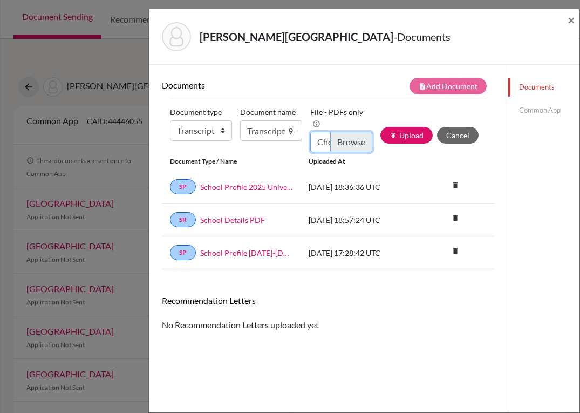
click at [349, 143] on input "Choose file" at bounding box center [341, 142] width 62 height 21
type input "C:\fakepath\Victoria Cardona_Transcripts.pdf"
click at [393, 137] on button "publish Upload" at bounding box center [407, 135] width 52 height 17
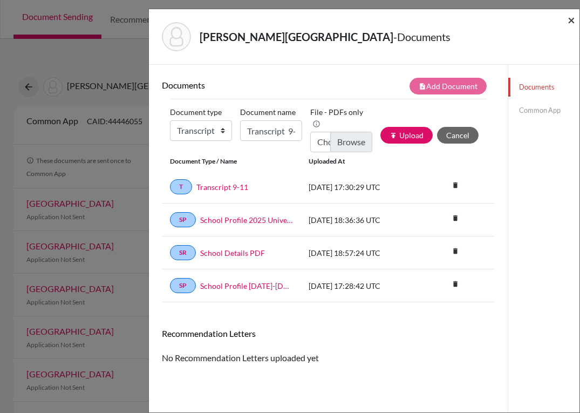
click at [572, 21] on span "×" at bounding box center [572, 20] width 8 height 16
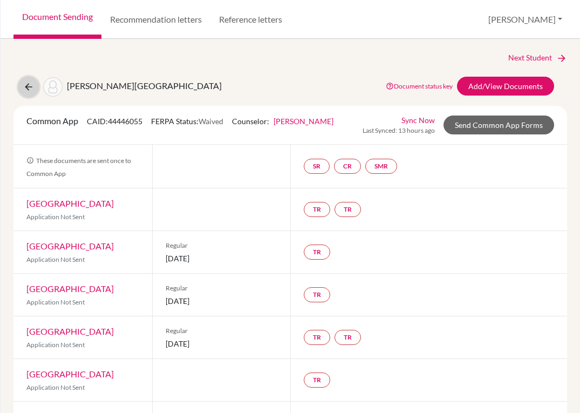
click at [33, 88] on icon at bounding box center [28, 87] width 11 height 11
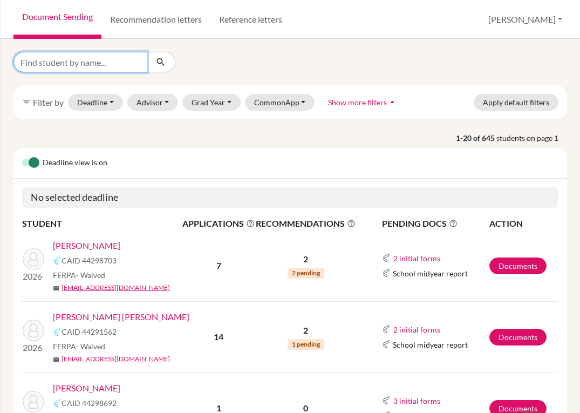
click at [114, 67] on input "Find student by name..." at bounding box center [80, 62] width 134 height 21
type input "casco"
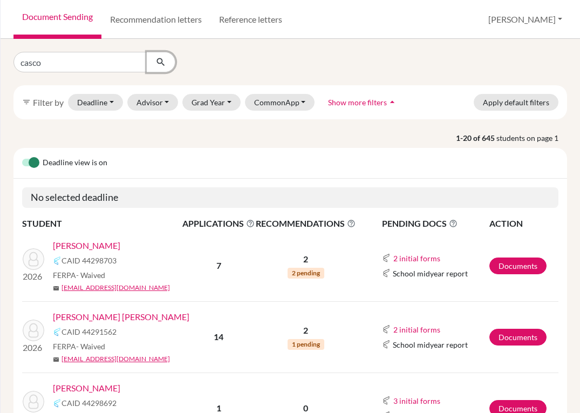
click at [152, 60] on button "submit" at bounding box center [161, 62] width 29 height 21
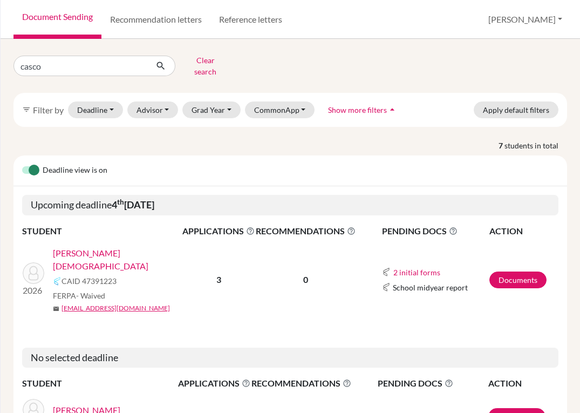
click at [98, 247] on link "[PERSON_NAME][DEMOGRAPHIC_DATA]" at bounding box center [121, 260] width 137 height 26
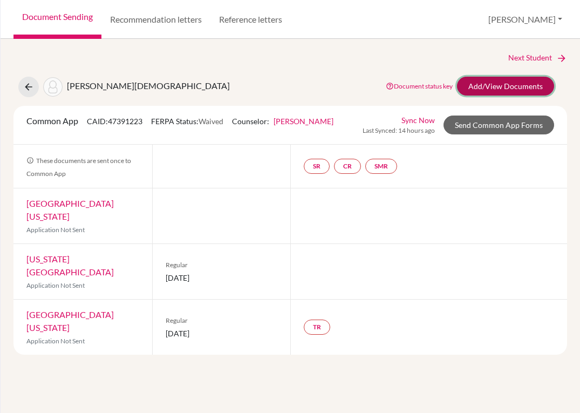
click at [472, 87] on link "Add/View Documents" at bounding box center [505, 86] width 97 height 19
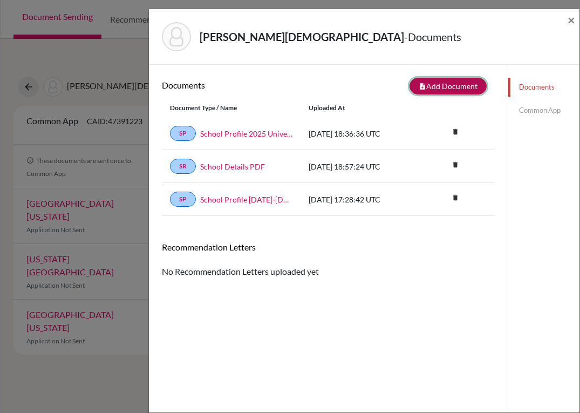
click at [444, 87] on button "note_add Add Document" at bounding box center [448, 86] width 77 height 17
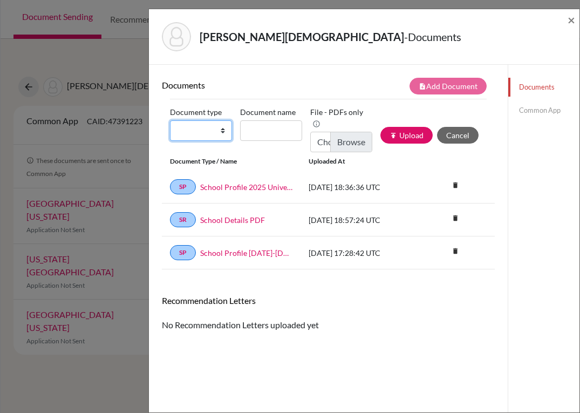
click at [223, 128] on select "Change explanation for Common App reports Counselor recommendation Internationa…" at bounding box center [201, 130] width 62 height 21
select select "2"
click at [170, 120] on select "Change explanation for Common App reports Counselor recommendation Internationa…" at bounding box center [201, 130] width 62 height 21
click at [267, 132] on input "Document name" at bounding box center [271, 130] width 62 height 21
type input "Transcript 9-11"
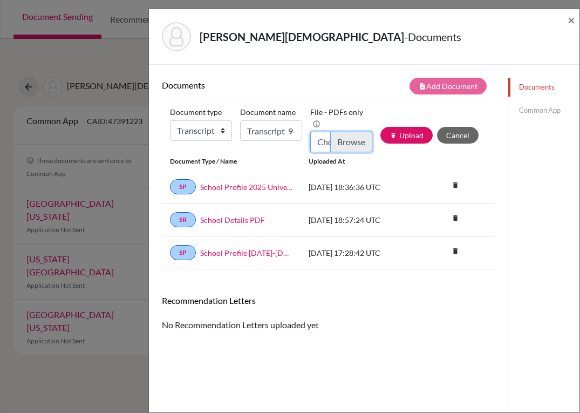
click at [333, 140] on input "Choose file" at bounding box center [341, 142] width 62 height 21
type input "C:\fakepath\[PERSON_NAME] Casco_Transcripts.pdf"
click at [402, 134] on button "publish Upload" at bounding box center [407, 135] width 52 height 17
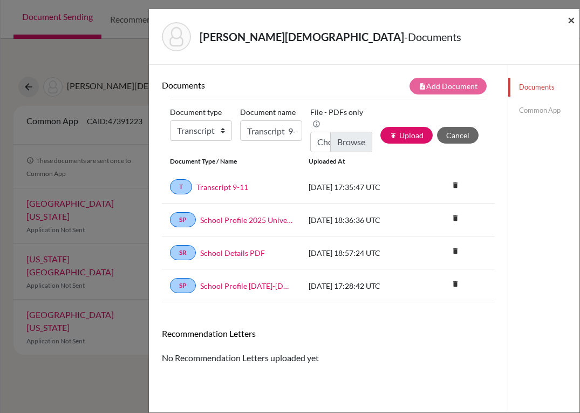
click at [572, 19] on span "×" at bounding box center [572, 20] width 8 height 16
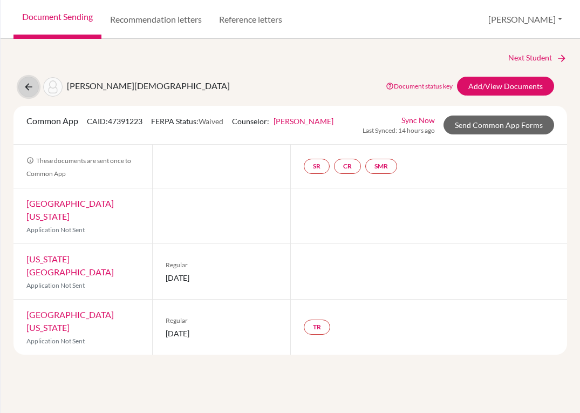
click at [30, 83] on icon at bounding box center [28, 87] width 11 height 11
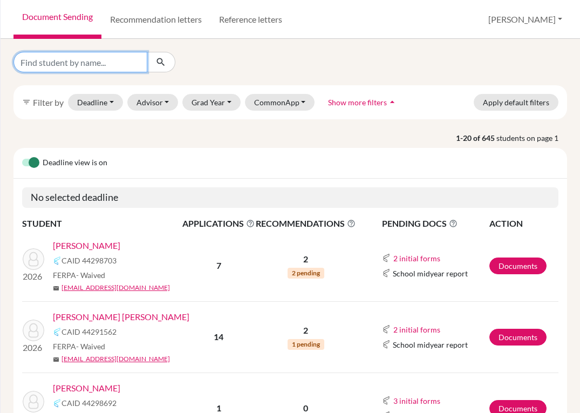
click at [96, 61] on input "Find student by name..." at bounding box center [80, 62] width 134 height 21
type input "castillo"
click at [162, 60] on icon "submit" at bounding box center [160, 62] width 11 height 11
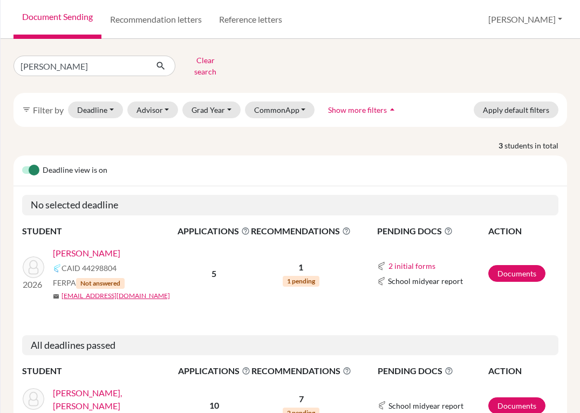
click at [101, 247] on link "[PERSON_NAME]" at bounding box center [86, 253] width 67 height 13
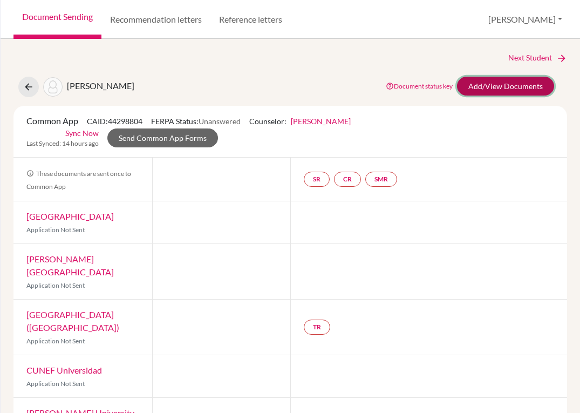
click at [475, 84] on link "Add/View Documents" at bounding box center [505, 86] width 97 height 19
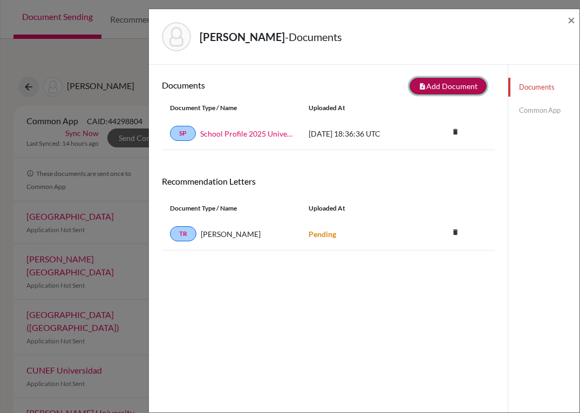
click at [449, 84] on button "note_add Add Document" at bounding box center [448, 86] width 77 height 17
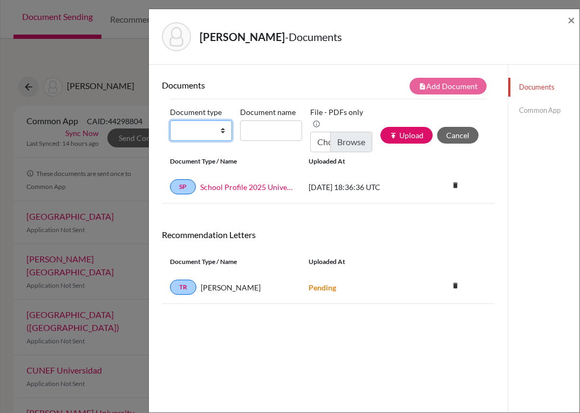
click at [221, 128] on select "Change explanation for Common App reports Counselor recommendation Internationa…" at bounding box center [201, 130] width 62 height 21
select select "2"
click at [170, 120] on select "Change explanation for Common App reports Counselor recommendation Internationa…" at bounding box center [201, 130] width 62 height 21
click at [266, 132] on input "Document name" at bounding box center [271, 130] width 62 height 21
type input "Transcript 9-11"
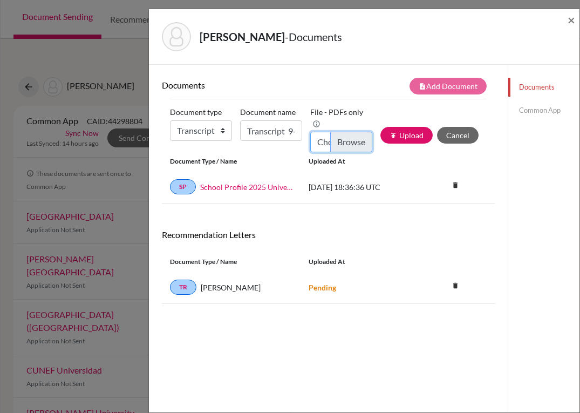
click at [342, 145] on input "Choose file" at bounding box center [341, 142] width 62 height 21
type input "C:\fakepath\[PERSON_NAME].pdf"
click at [402, 132] on button "publish Upload" at bounding box center [407, 135] width 52 height 17
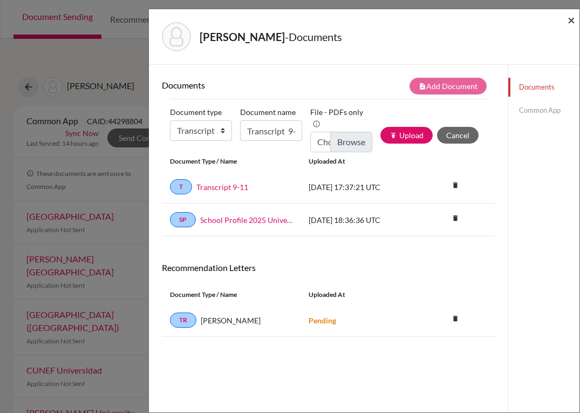
click at [571, 18] on span "×" at bounding box center [572, 20] width 8 height 16
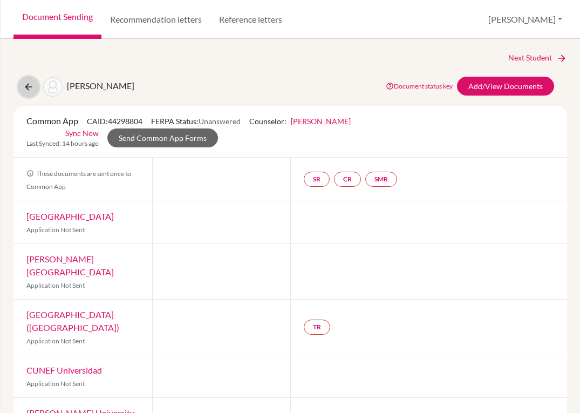
click at [31, 82] on icon at bounding box center [28, 87] width 11 height 11
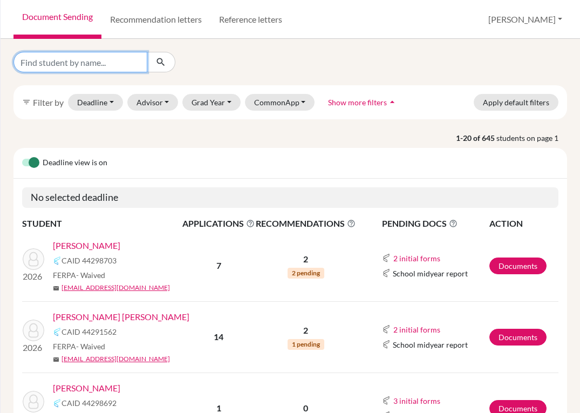
click at [102, 62] on input "Find student by name..." at bounding box center [80, 62] width 134 height 21
type input "catalan"
click at [155, 66] on button "submit" at bounding box center [161, 62] width 29 height 21
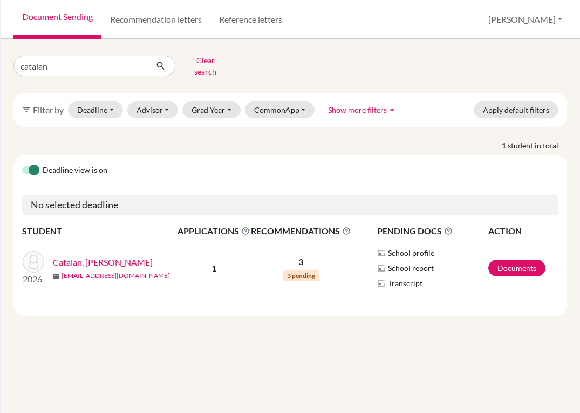
click at [94, 256] on link "Catalan, [PERSON_NAME]" at bounding box center [103, 262] width 100 height 13
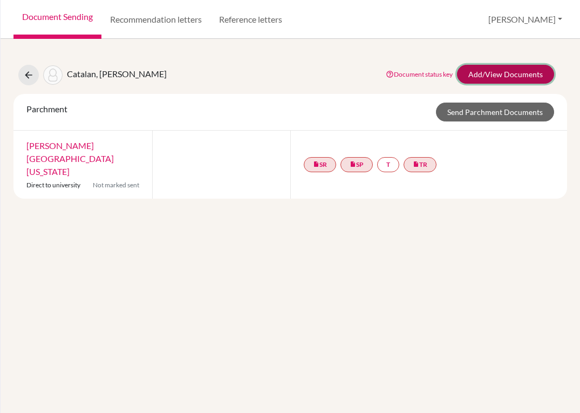
click at [481, 78] on link "Add/View Documents" at bounding box center [505, 74] width 97 height 19
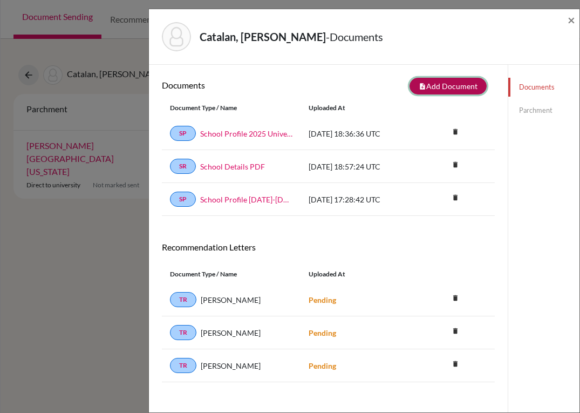
click at [434, 87] on button "note_add Add Document" at bounding box center [448, 86] width 77 height 17
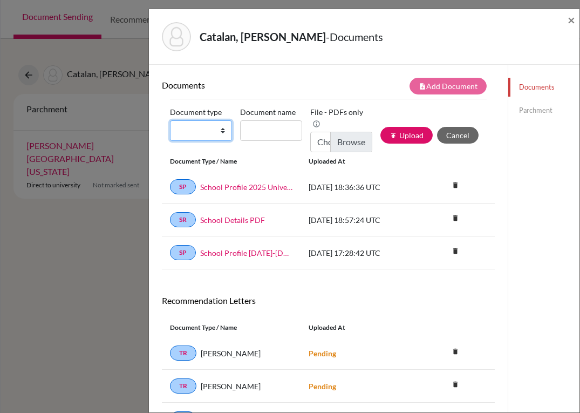
click at [218, 131] on select "Change explanation for Common App reports Counselor recommendation Internationa…" at bounding box center [201, 130] width 62 height 21
select select "2"
click at [170, 120] on select "Change explanation for Common App reports Counselor recommendation Internationa…" at bounding box center [201, 130] width 62 height 21
click at [263, 134] on input "Document name" at bounding box center [271, 130] width 62 height 21
type input "Transcript 9-11"
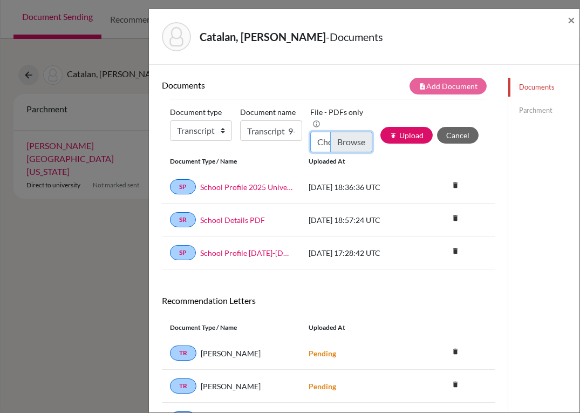
click at [344, 140] on input "Choose file" at bounding box center [341, 142] width 62 height 21
type input "C:\fakepath\Arianna Catalan_Transcripts.pdf"
click at [404, 137] on button "publish Upload" at bounding box center [407, 135] width 52 height 17
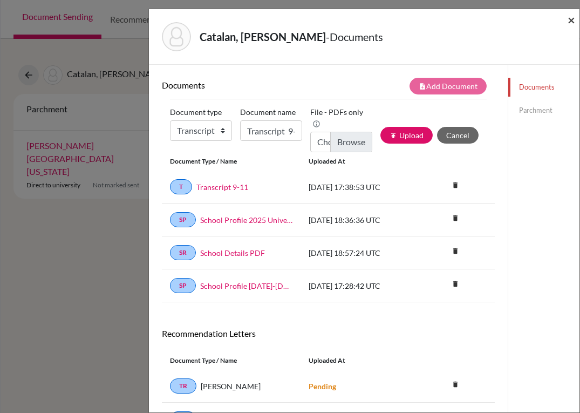
click at [573, 21] on span "×" at bounding box center [572, 20] width 8 height 16
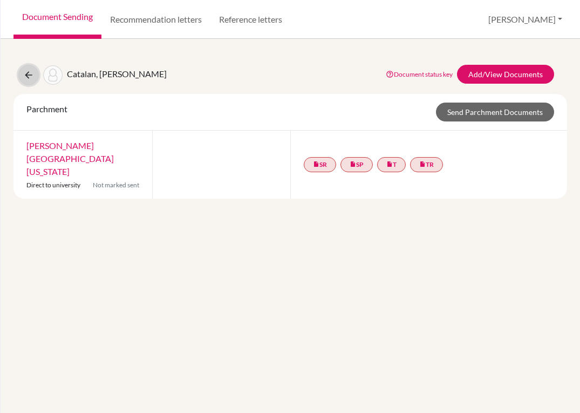
click at [29, 77] on icon at bounding box center [28, 75] width 11 height 11
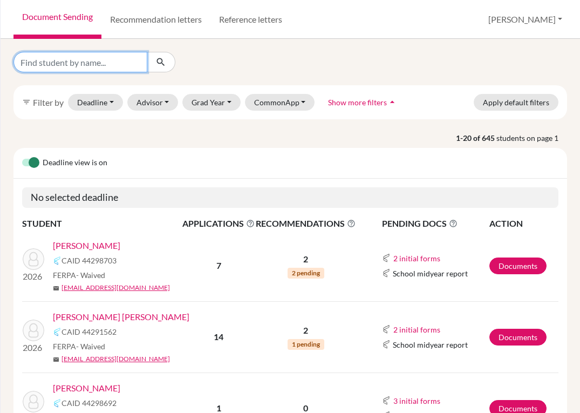
click at [125, 66] on input "Find student by name..." at bounding box center [80, 62] width 134 height 21
type input "[PERSON_NAME]"
click button "submit" at bounding box center [161, 62] width 29 height 21
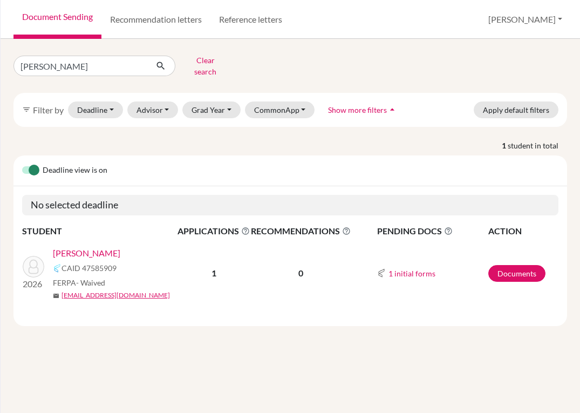
click at [86, 248] on link "[PERSON_NAME]" at bounding box center [86, 253] width 67 height 13
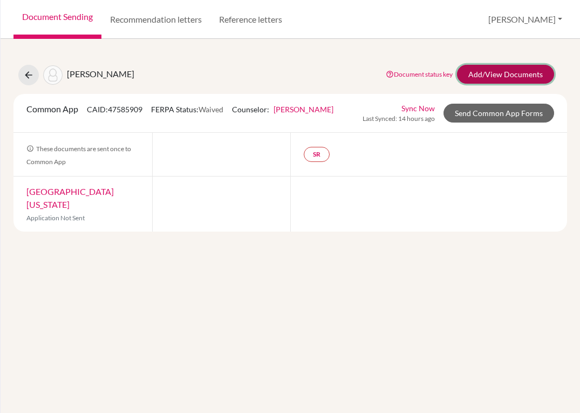
click at [500, 77] on link "Add/View Documents" at bounding box center [505, 74] width 97 height 19
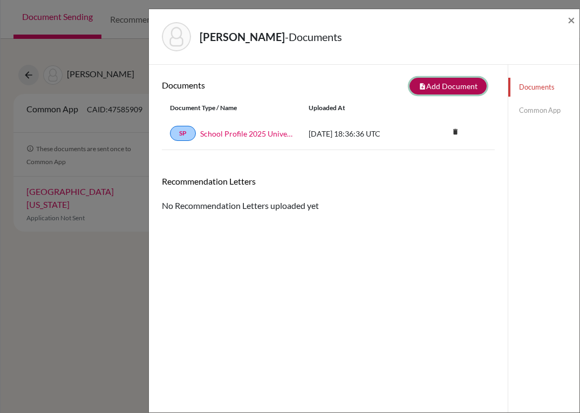
click at [459, 83] on button "note_add Add Document" at bounding box center [448, 86] width 77 height 17
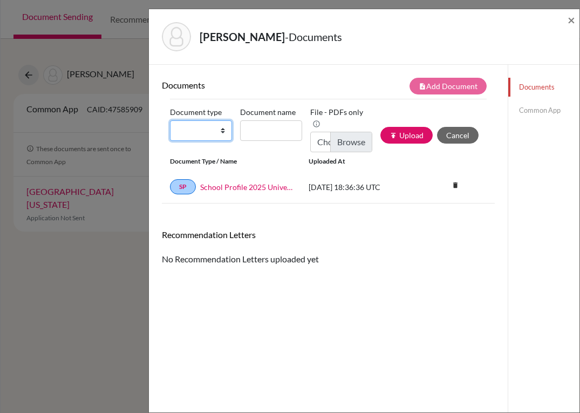
click at [221, 128] on select "Change explanation for Common App reports Counselor recommendation Internationa…" at bounding box center [201, 130] width 62 height 21
select select "2"
click at [170, 120] on select "Change explanation for Common App reports Counselor recommendation Internationa…" at bounding box center [201, 130] width 62 height 21
click at [256, 130] on input "Document name" at bounding box center [271, 130] width 62 height 21
type input "Transcript 9-11"
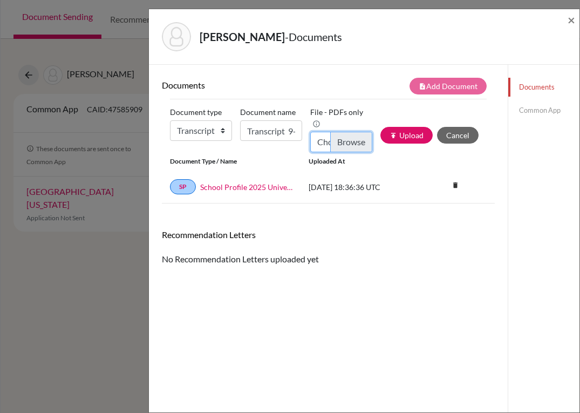
click at [336, 144] on input "Choose file" at bounding box center [341, 142] width 62 height 21
type input "C:\fakepath\[PERSON_NAME].pdf"
click at [397, 140] on button "publish Upload" at bounding box center [407, 135] width 52 height 17
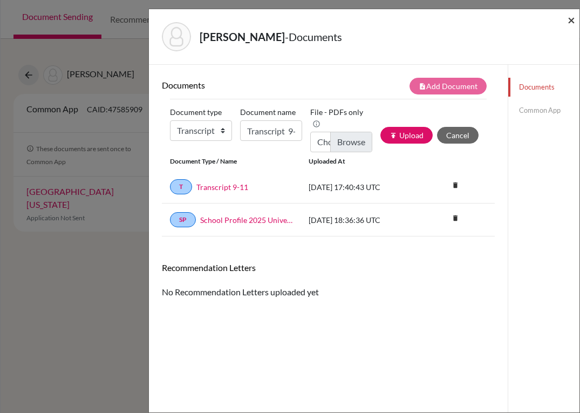
click at [568, 23] on span "×" at bounding box center [572, 20] width 8 height 16
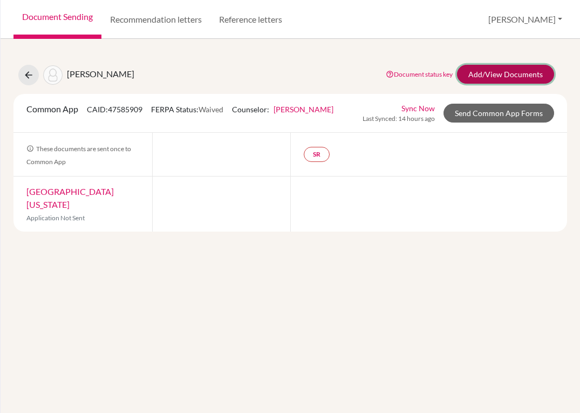
click at [475, 78] on link "Add/View Documents" at bounding box center [505, 74] width 97 height 19
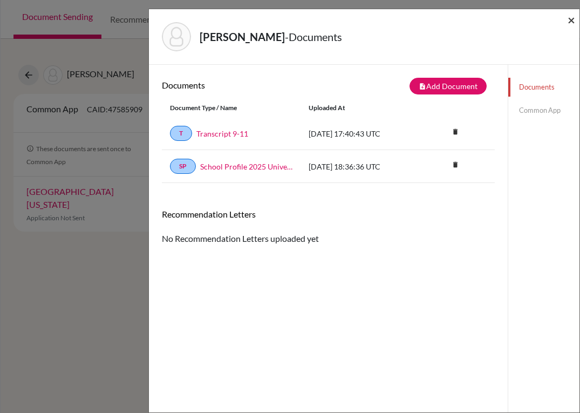
click at [568, 21] on span "×" at bounding box center [572, 20] width 8 height 16
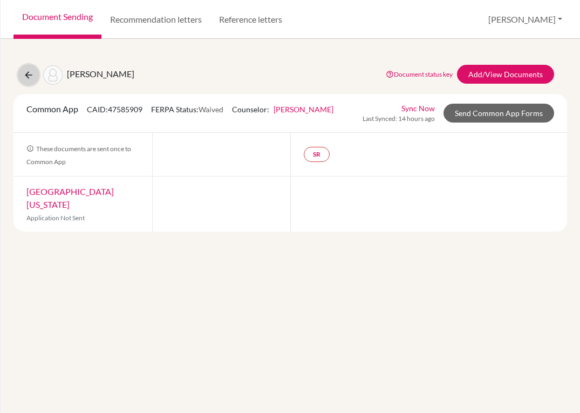
click at [30, 72] on icon at bounding box center [28, 75] width 11 height 11
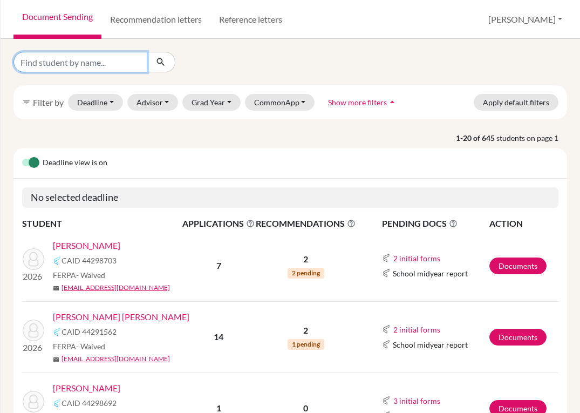
click at [106, 65] on input "Find student by name..." at bounding box center [80, 62] width 134 height 21
type input "[PERSON_NAME]"
click at [159, 70] on button "submit" at bounding box center [161, 62] width 29 height 21
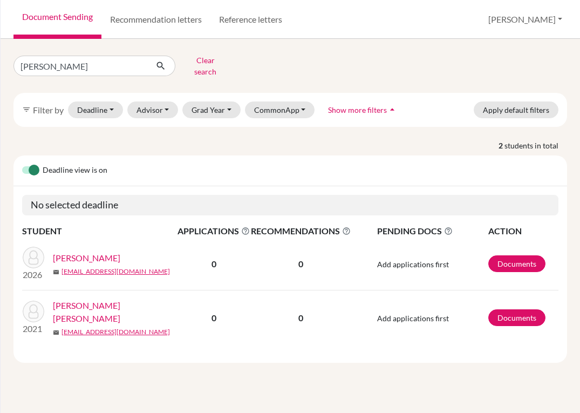
click at [89, 252] on link "[PERSON_NAME]" at bounding box center [86, 258] width 67 height 13
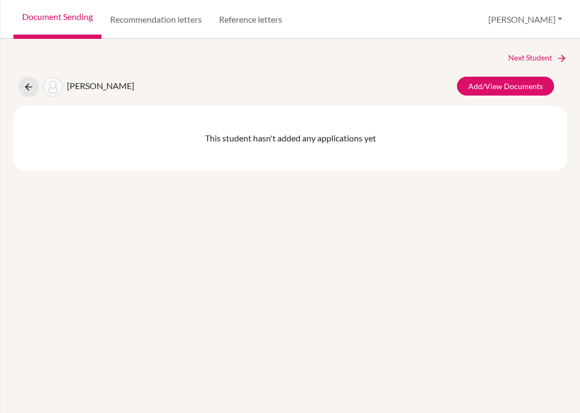
click at [490, 72] on div "Next Student [PERSON_NAME] Add/View Documents This student hasn't added any app…" at bounding box center [290, 111] width 554 height 119
click at [488, 80] on link "Add/View Documents" at bounding box center [505, 86] width 97 height 19
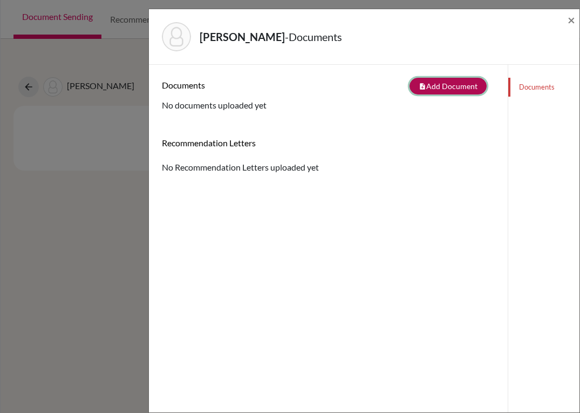
click at [419, 86] on button "note_add Add Document" at bounding box center [448, 86] width 77 height 17
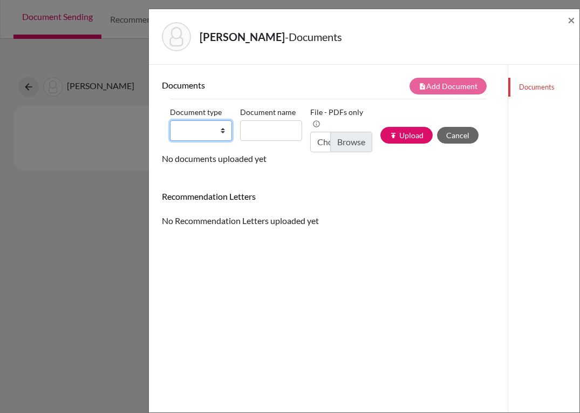
click at [222, 130] on select "Change explanation for Common App reports Counselor recommendation Internationa…" at bounding box center [201, 130] width 62 height 21
select select "2"
click at [170, 120] on select "Change explanation for Common App reports Counselor recommendation Internationa…" at bounding box center [201, 130] width 62 height 21
click at [254, 131] on input "Document name" at bounding box center [271, 130] width 62 height 21
type input "Transcript 9-11"
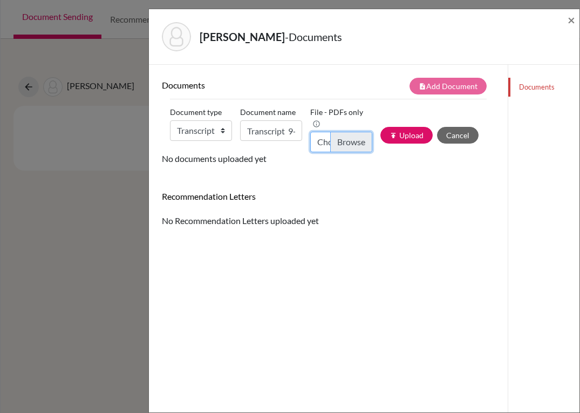
click at [333, 137] on input "Choose file" at bounding box center [341, 142] width 62 height 21
type input "C:\fakepath\Angelica Chavarria_Transcripts.pdf"
click at [399, 134] on button "publish Upload" at bounding box center [407, 135] width 52 height 17
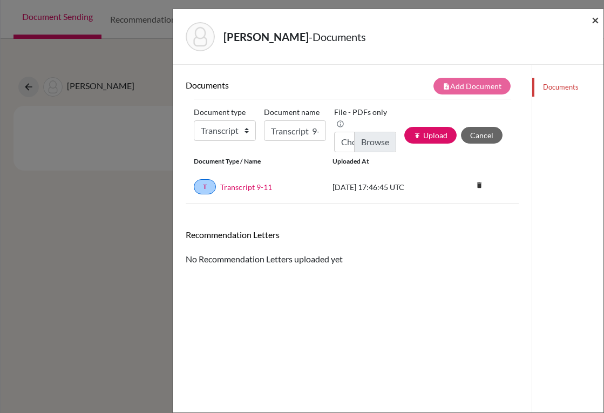
click at [580, 17] on span "×" at bounding box center [596, 20] width 8 height 16
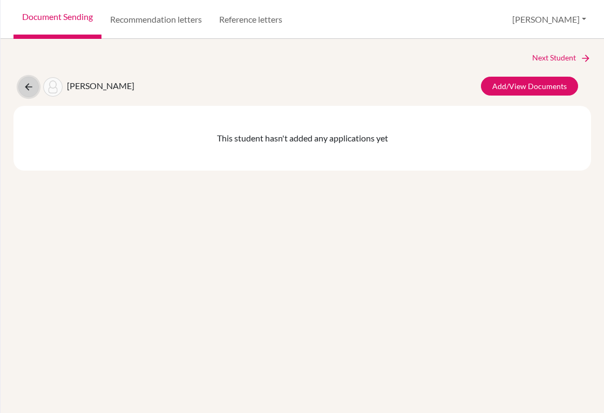
click at [32, 79] on button at bounding box center [28, 87] width 21 height 21
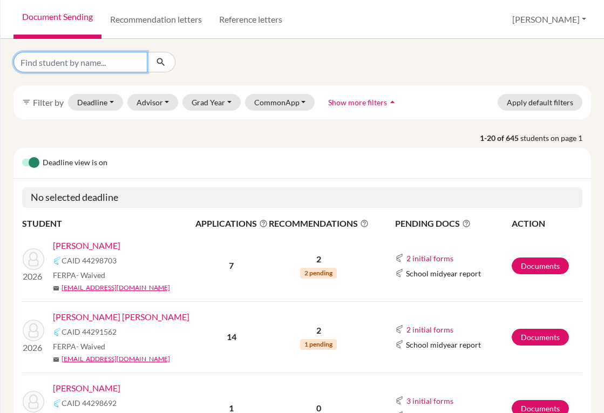
click at [116, 67] on input "Find student by name..." at bounding box center [80, 62] width 134 height 21
type input "chinchilla"
click at [164, 57] on icon "submit" at bounding box center [160, 62] width 11 height 11
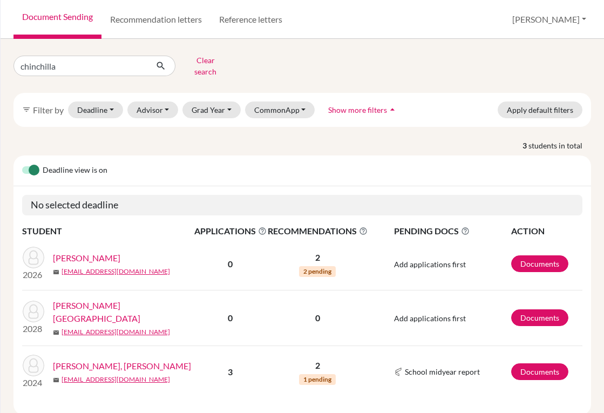
click at [91, 253] on link "[PERSON_NAME]" at bounding box center [86, 258] width 67 height 13
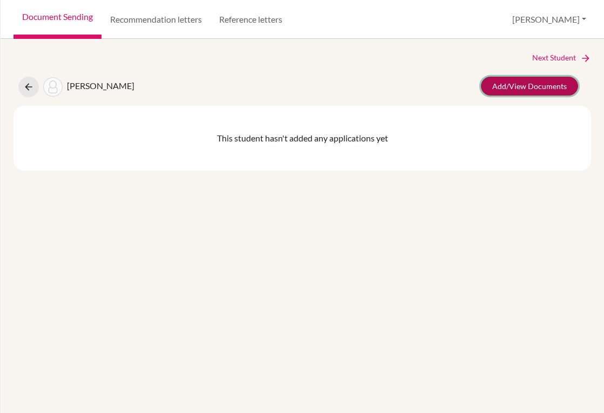
click at [494, 88] on link "Add/View Documents" at bounding box center [529, 86] width 97 height 19
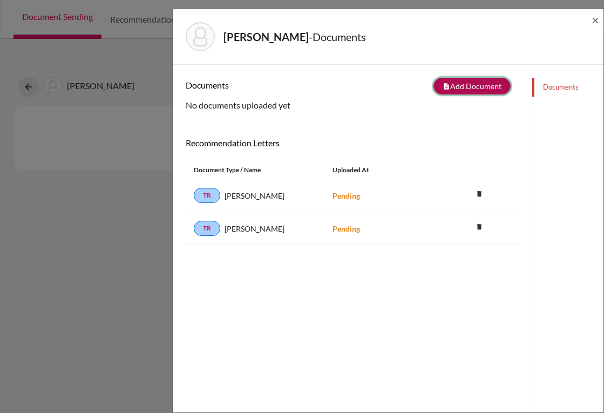
click at [450, 85] on button "note_add Add Document" at bounding box center [471, 86] width 77 height 17
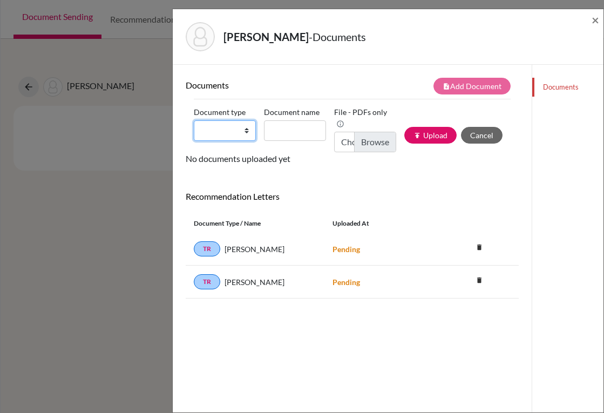
click at [243, 130] on select "Change explanation for Common App reports Counselor recommendation Internationa…" at bounding box center [225, 130] width 62 height 21
select select "2"
click at [194, 120] on select "Change explanation for Common App reports Counselor recommendation Internationa…" at bounding box center [225, 130] width 62 height 21
click at [280, 133] on input "Document name" at bounding box center [295, 130] width 62 height 21
type input "Transcript 9-11"
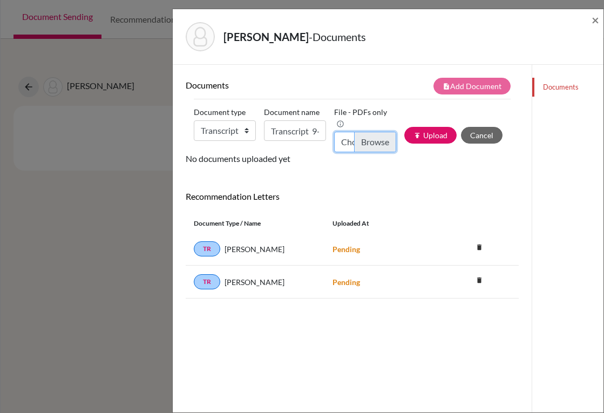
click at [364, 139] on input "Choose file" at bounding box center [365, 142] width 62 height 21
type input "C:\fakepath\Angelica Chinchilla_Transcripts.pdf"
click at [426, 135] on button "publish Upload" at bounding box center [430, 135] width 52 height 17
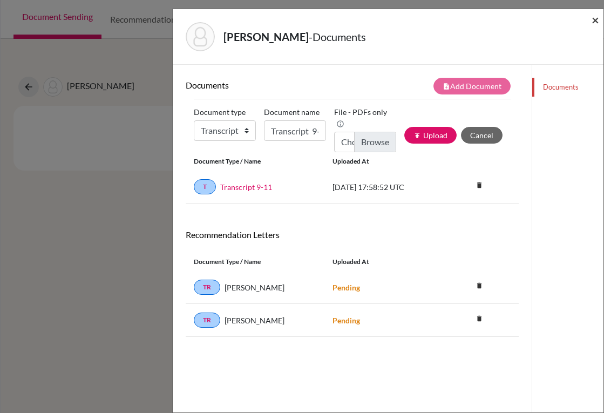
click at [593, 19] on span "×" at bounding box center [596, 20] width 8 height 16
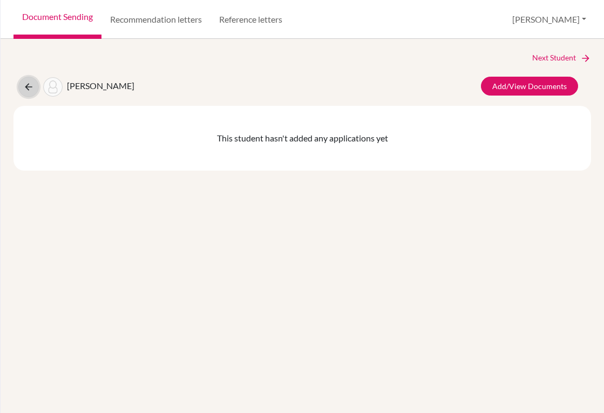
click at [27, 82] on icon at bounding box center [28, 87] width 11 height 11
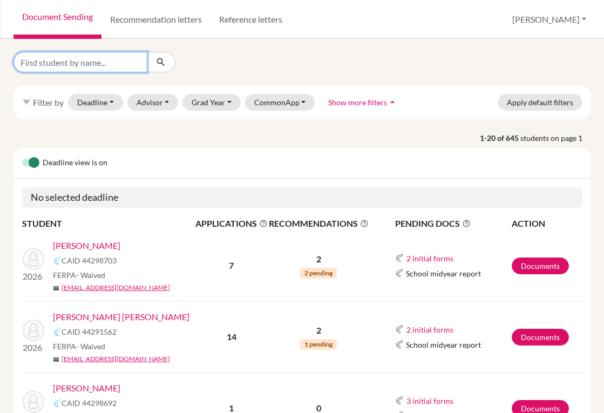
click at [83, 65] on input "Find student by name..." at bounding box center [80, 62] width 134 height 21
type input "oriano"
click at [154, 60] on button "submit" at bounding box center [161, 62] width 29 height 21
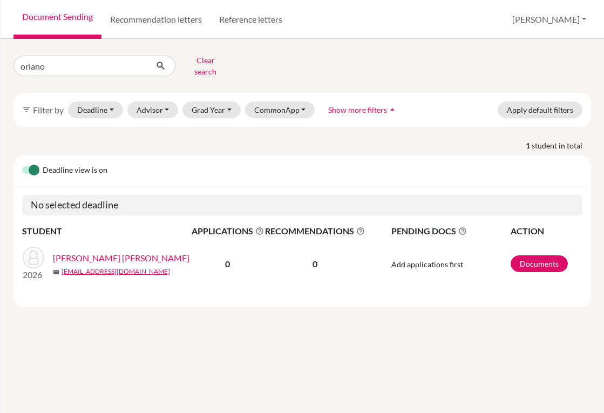
click at [112, 254] on link "D'Oriano Maduro, Lorenzo" at bounding box center [121, 258] width 137 height 13
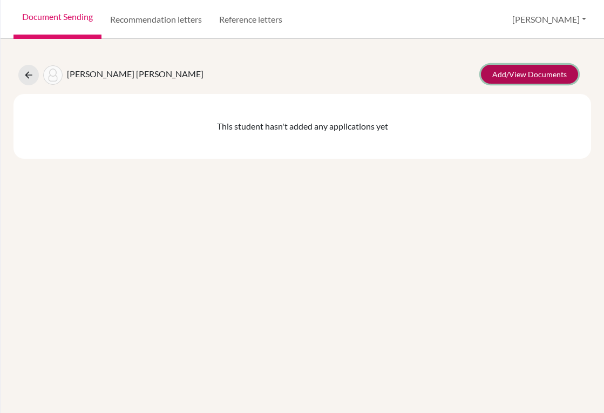
click at [552, 76] on link "Add/View Documents" at bounding box center [529, 74] width 97 height 19
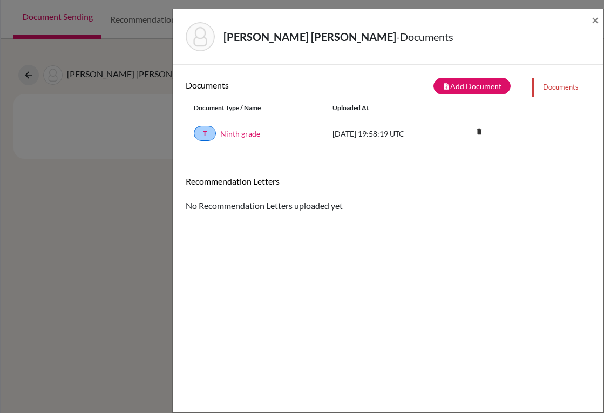
click at [431, 96] on div "Documents note_add Add Document Document type Change explanation for Common App…" at bounding box center [352, 114] width 333 height 72
click at [446, 90] on button "note_add Add Document" at bounding box center [471, 86] width 77 height 17
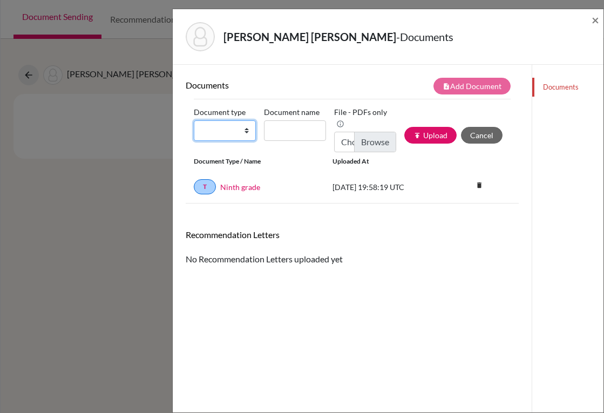
click at [245, 133] on select "Change explanation for Common App reports Counselor recommendation Internationa…" at bounding box center [225, 130] width 62 height 21
select select "2"
click at [194, 120] on select "Change explanation for Common App reports Counselor recommendation Internationa…" at bounding box center [225, 130] width 62 height 21
click at [294, 133] on input "Document name" at bounding box center [295, 130] width 62 height 21
type input "Transcript 9-11"
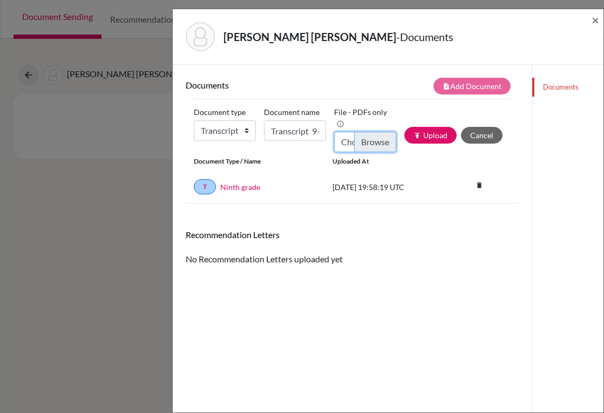
click at [360, 138] on input "Choose file" at bounding box center [365, 142] width 62 height 21
type input "C:\fakepath\Lorenzo D'Oriano_Transcripts.pdf"
click at [429, 136] on button "publish Upload" at bounding box center [430, 135] width 52 height 17
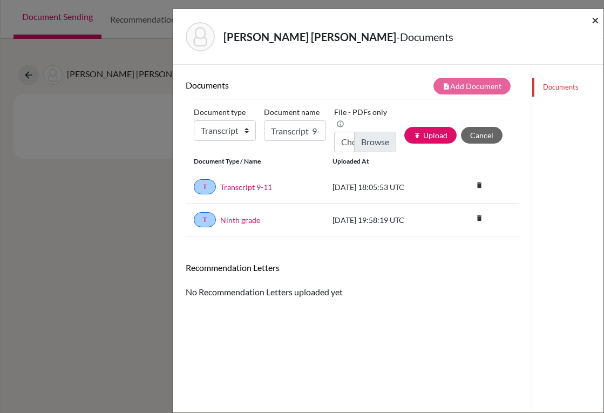
click at [594, 24] on span "×" at bounding box center [596, 20] width 8 height 16
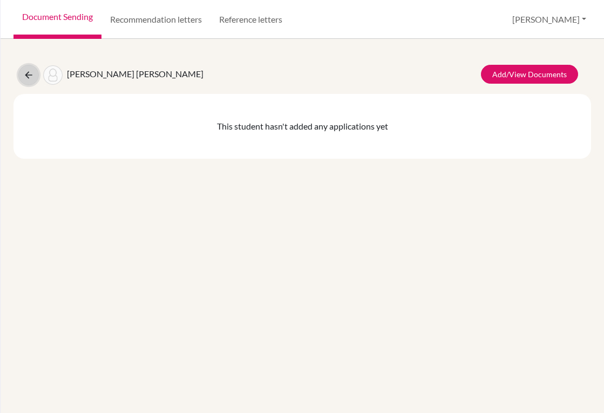
click at [33, 72] on icon at bounding box center [28, 75] width 11 height 11
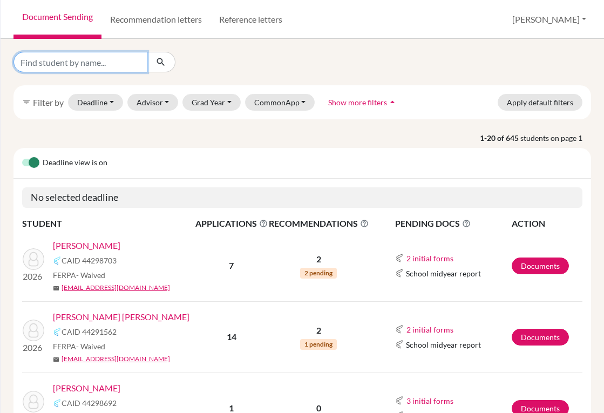
click at [106, 59] on input "Find student by name..." at bounding box center [80, 62] width 134 height 21
type input "[PERSON_NAME]"
click at [156, 63] on icon "submit" at bounding box center [160, 62] width 11 height 11
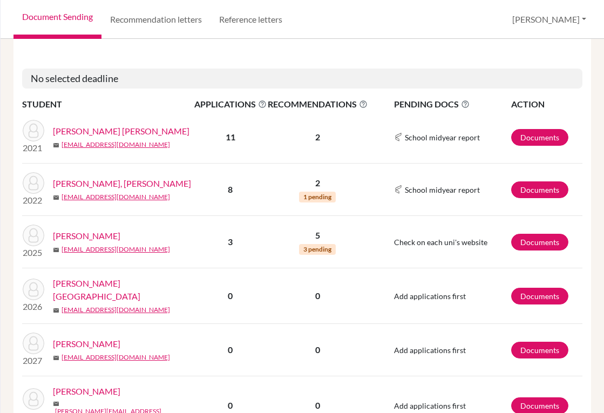
scroll to position [270, 0]
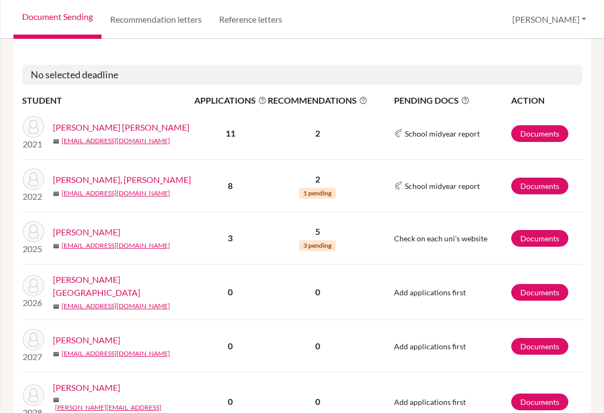
click at [92, 275] on link "[PERSON_NAME][GEOGRAPHIC_DATA]" at bounding box center [127, 286] width 148 height 26
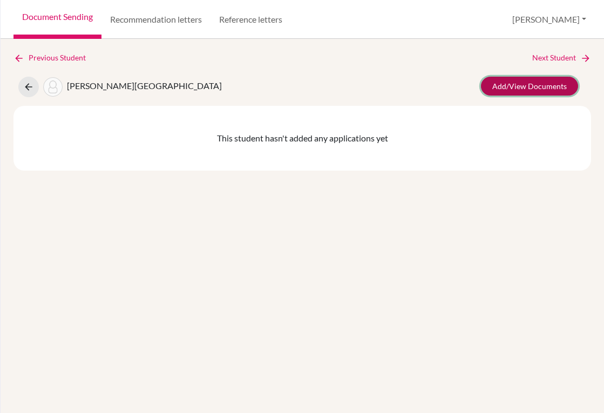
click at [494, 90] on link "Add/View Documents" at bounding box center [529, 86] width 97 height 19
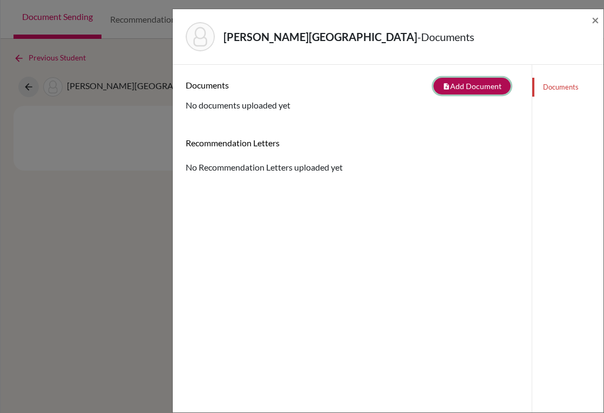
click at [458, 84] on button "note_add Add Document" at bounding box center [471, 86] width 77 height 17
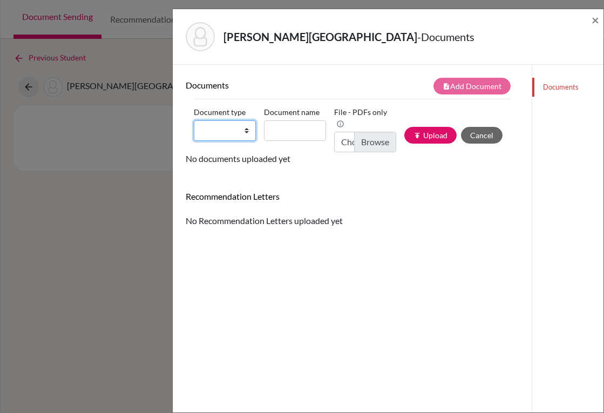
click at [245, 134] on select "Change explanation for Common App reports Counselor recommendation Internationa…" at bounding box center [225, 130] width 62 height 21
select select "2"
click at [194, 120] on select "Change explanation for Common App reports Counselor recommendation Internationa…" at bounding box center [225, 130] width 62 height 21
click at [297, 130] on input "Document name" at bounding box center [295, 130] width 62 height 21
type input "Transcript 9-11"
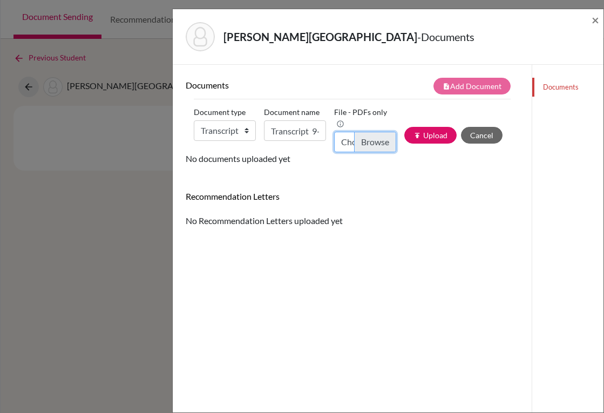
click at [369, 141] on input "Choose file" at bounding box center [365, 142] width 62 height 21
type input "C:\fakepath\Grecia Diaz_Transcripts.pdf"
click at [423, 135] on button "publish Upload" at bounding box center [430, 135] width 52 height 17
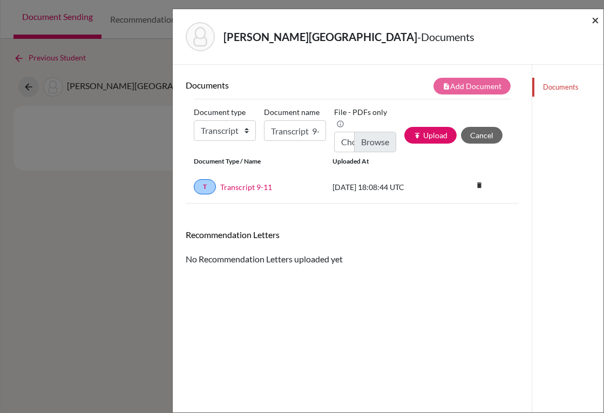
click at [592, 23] on span "×" at bounding box center [596, 20] width 8 height 16
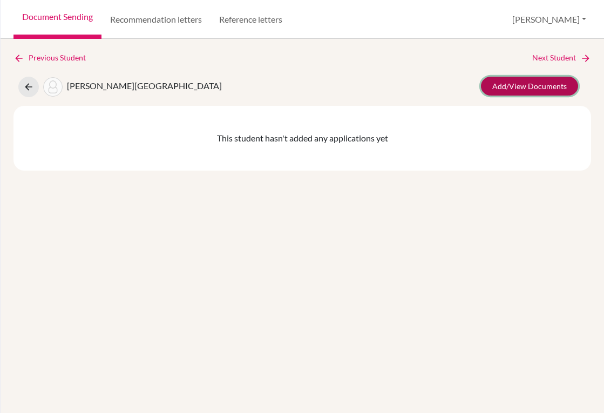
click at [545, 80] on link "Add/View Documents" at bounding box center [529, 86] width 97 height 19
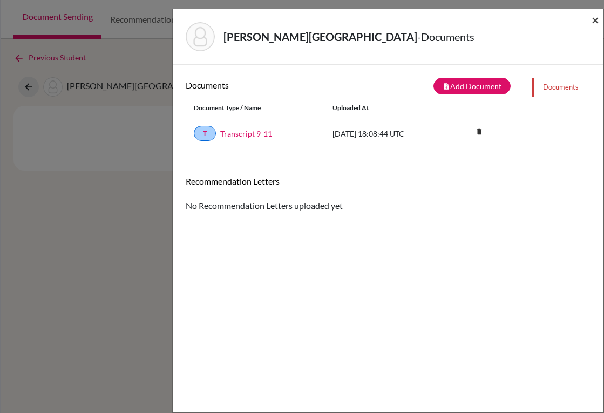
click at [594, 20] on span "×" at bounding box center [596, 20] width 8 height 16
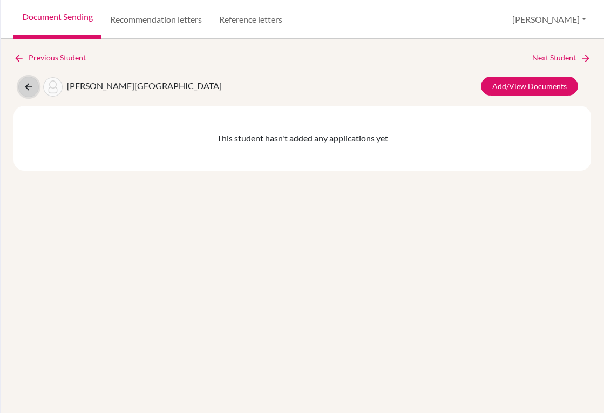
click at [31, 86] on icon at bounding box center [28, 87] width 11 height 11
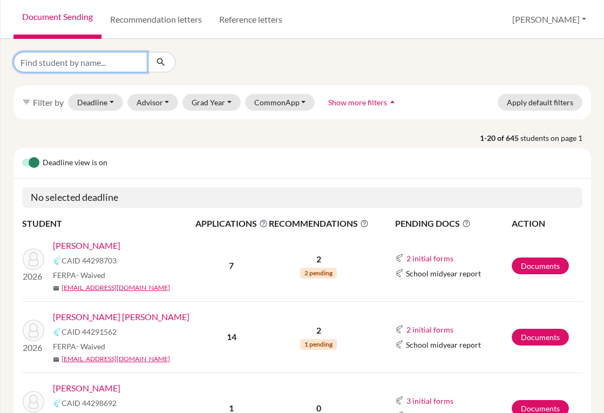
click at [108, 63] on input "Find student by name..." at bounding box center [80, 62] width 134 height 21
type input "[PERSON_NAME]"
click at [160, 59] on icon "submit" at bounding box center [160, 62] width 11 height 11
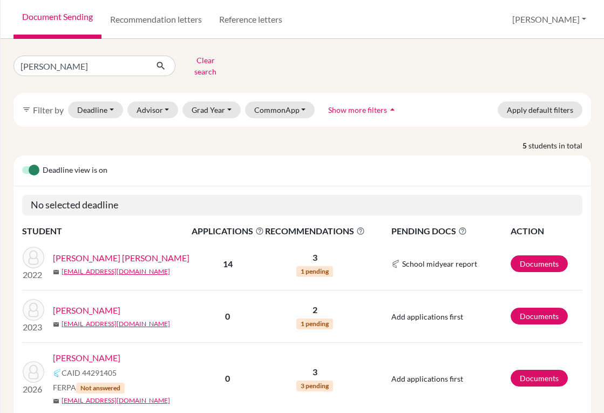
click at [79, 351] on link "[PERSON_NAME]" at bounding box center [86, 357] width 67 height 13
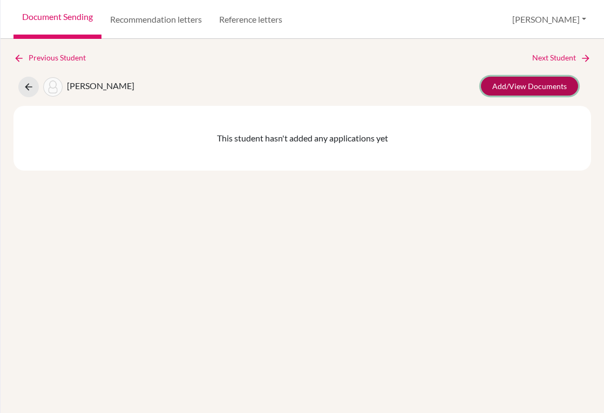
click at [533, 77] on link "Add/View Documents" at bounding box center [529, 86] width 97 height 19
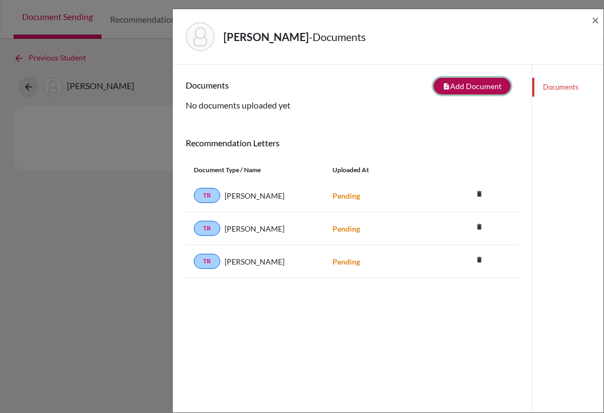
click at [478, 81] on button "note_add Add Document" at bounding box center [471, 86] width 77 height 17
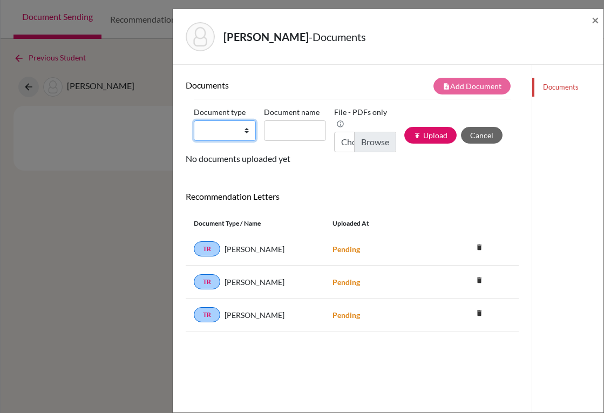
click at [246, 131] on select "Change explanation for Common App reports Counselor recommendation Internationa…" at bounding box center [225, 130] width 62 height 21
select select "2"
click at [194, 120] on select "Change explanation for Common App reports Counselor recommendation Internationa…" at bounding box center [225, 130] width 62 height 21
click at [287, 126] on input "Document name" at bounding box center [295, 130] width 62 height 21
type input "Transcript 9-11"
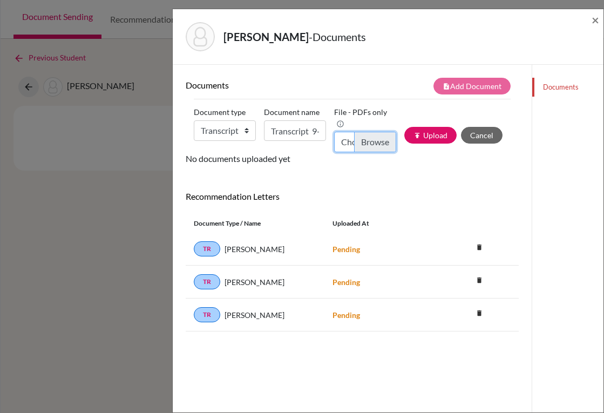
click at [356, 147] on input "Choose file" at bounding box center [365, 142] width 62 height 21
type input "C:\fakepath\[PERSON_NAME].pdf"
click at [422, 137] on button "publish Upload" at bounding box center [430, 135] width 52 height 17
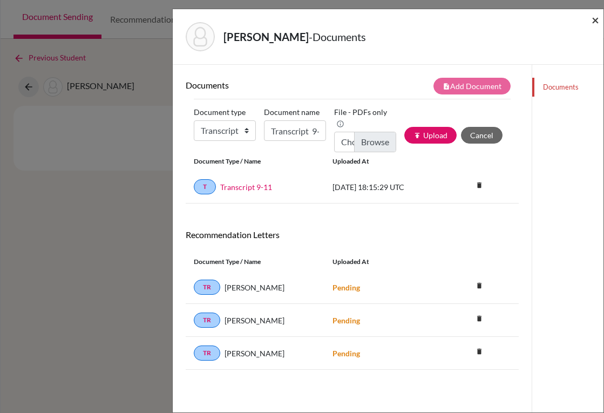
click at [598, 20] on span "×" at bounding box center [596, 20] width 8 height 16
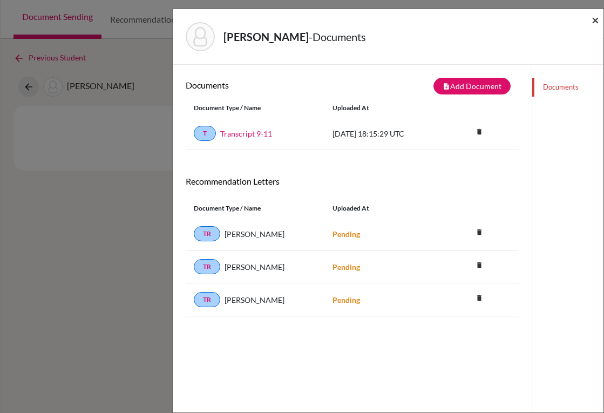
click at [598, 19] on span "×" at bounding box center [596, 20] width 8 height 16
click at [596, 19] on span "×" at bounding box center [596, 20] width 8 height 16
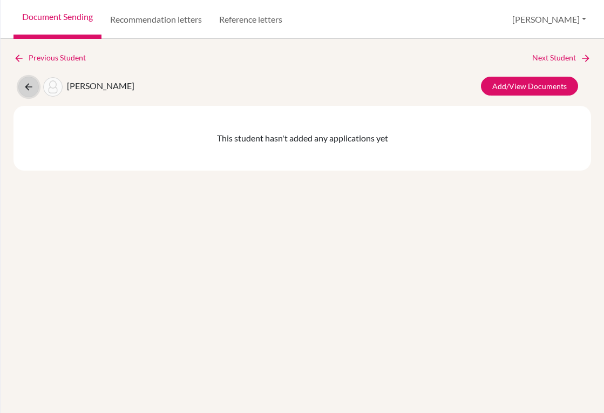
click at [31, 85] on icon at bounding box center [28, 87] width 11 height 11
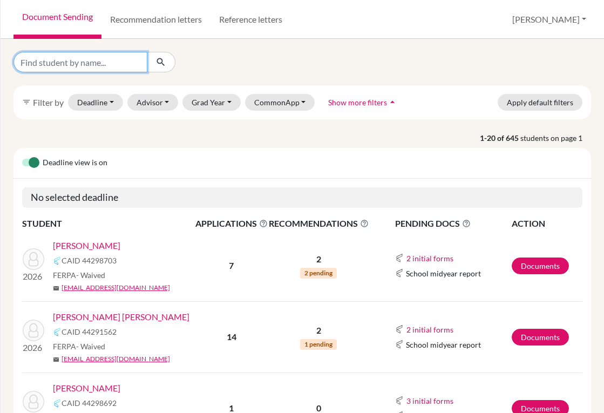
click at [99, 66] on input "Find student by name..." at bounding box center [80, 62] width 134 height 21
type input "facuse"
click button "submit" at bounding box center [161, 62] width 29 height 21
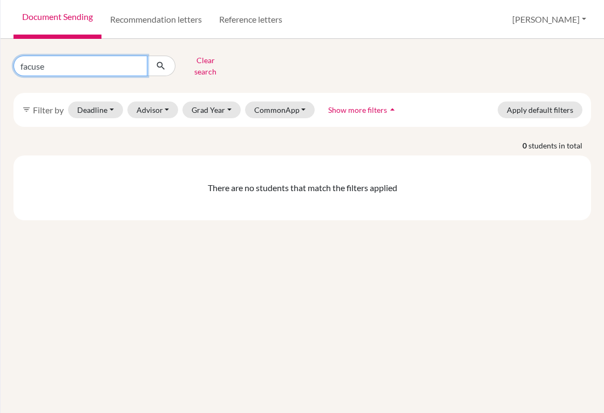
click at [89, 61] on input "facuse" at bounding box center [80, 66] width 134 height 21
type input "f"
type input "[PERSON_NAME]"
click at [153, 67] on button "submit" at bounding box center [161, 66] width 29 height 21
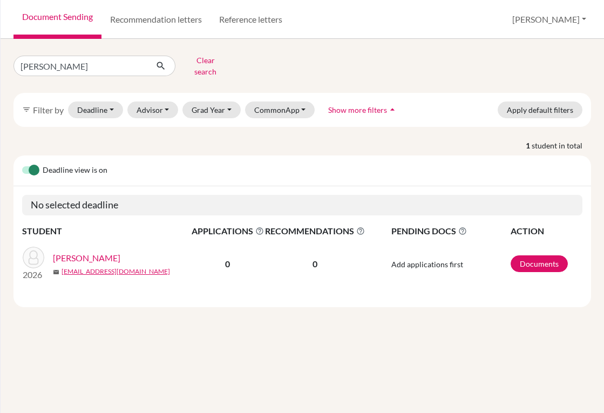
click at [100, 252] on link "[PERSON_NAME]" at bounding box center [86, 258] width 67 height 13
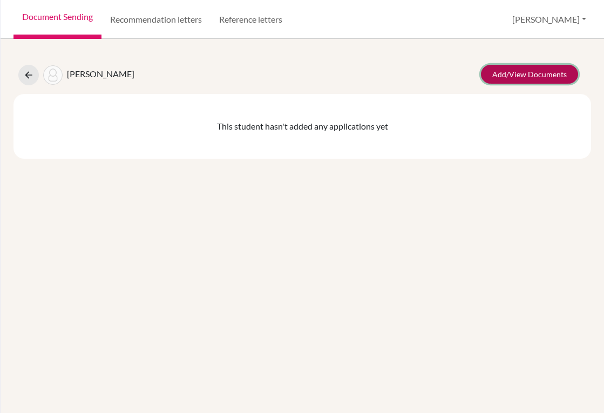
click at [483, 76] on link "Add/View Documents" at bounding box center [529, 74] width 97 height 19
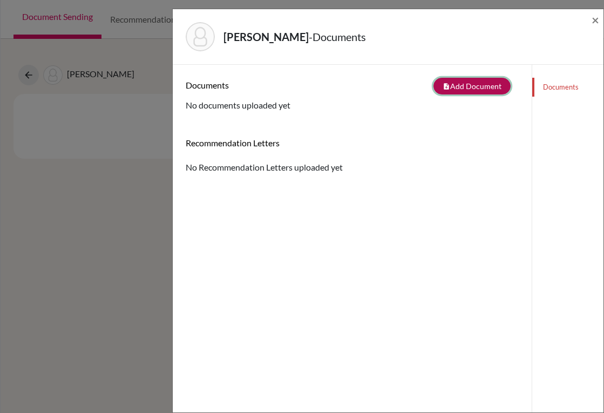
click at [446, 86] on button "note_add Add Document" at bounding box center [471, 86] width 77 height 17
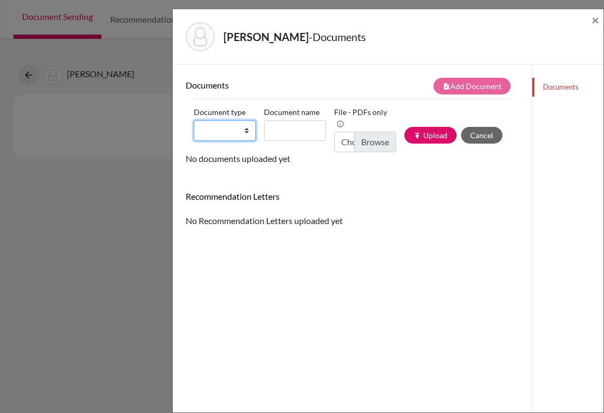
click at [243, 128] on select "Change explanation for Common App reports Counselor recommendation Internationa…" at bounding box center [225, 130] width 62 height 21
select select "2"
click at [194, 120] on select "Change explanation for Common App reports Counselor recommendation Internationa…" at bounding box center [225, 130] width 62 height 21
click at [284, 134] on input "Document name" at bounding box center [295, 130] width 62 height 21
type input "Transcript 9-11"
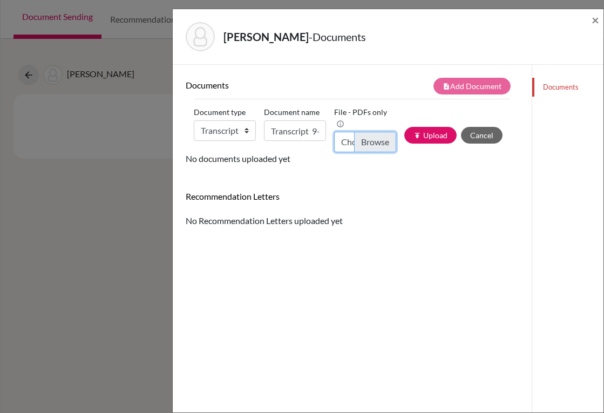
click at [363, 135] on input "Choose file" at bounding box center [365, 142] width 62 height 21
type input "C:\fakepath\[PERSON_NAME].pdf"
click at [420, 137] on button "publish Upload" at bounding box center [430, 135] width 52 height 17
